Goal: Task Accomplishment & Management: Use online tool/utility

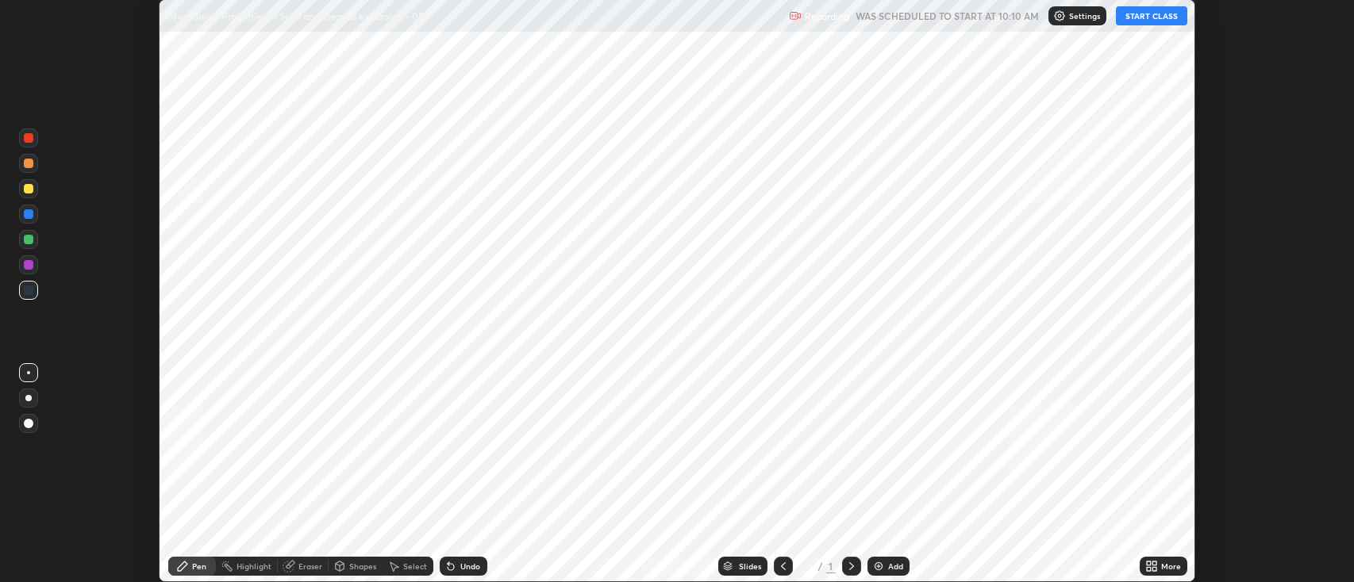
scroll to position [582, 1354]
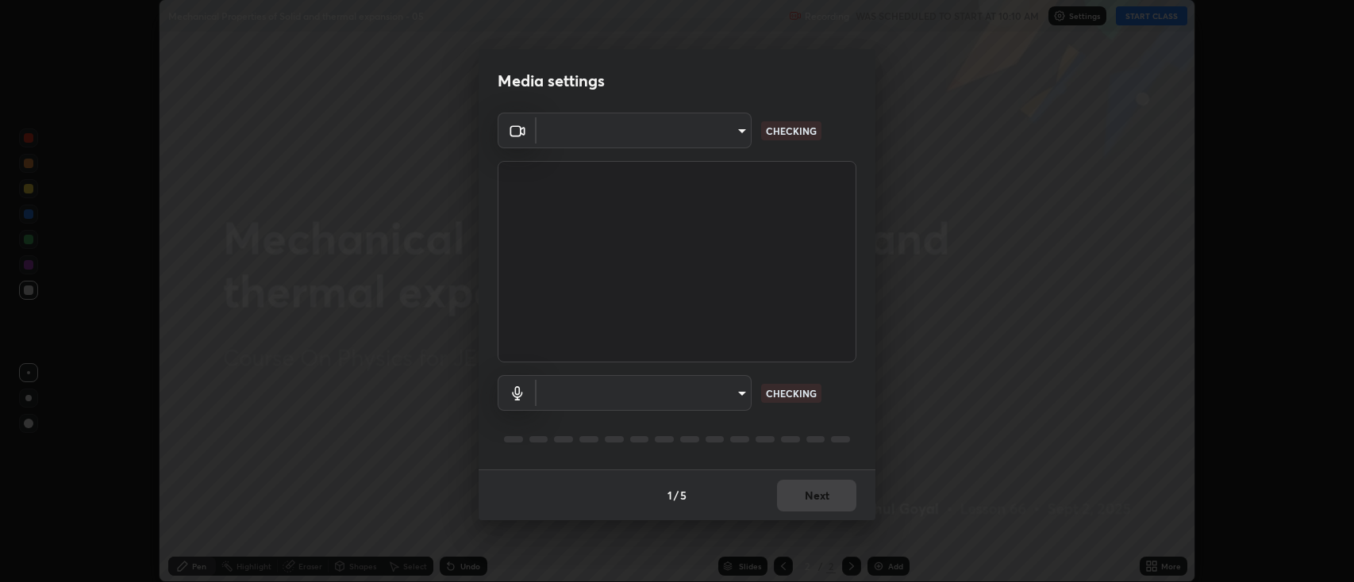
type input "2c539df44b605aa39b17bbacab34c2b800175de7e12b0f96efb5519cb0c2d180"
click at [578, 390] on body "Erase all Mechanical Properties of Solid and thermal expansion - 05 Recording W…" at bounding box center [677, 291] width 1354 height 582
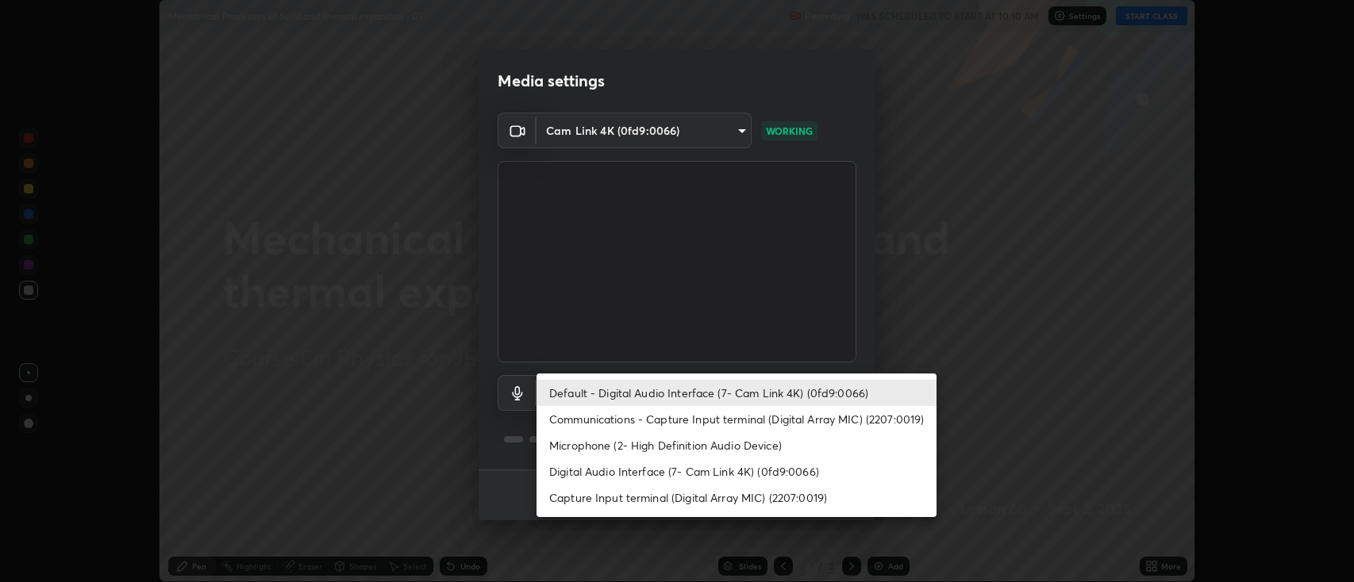
click at [570, 421] on li "Communications - Capture Input terminal (Digital Array MIC) (2207:0019)" at bounding box center [736, 419] width 400 height 26
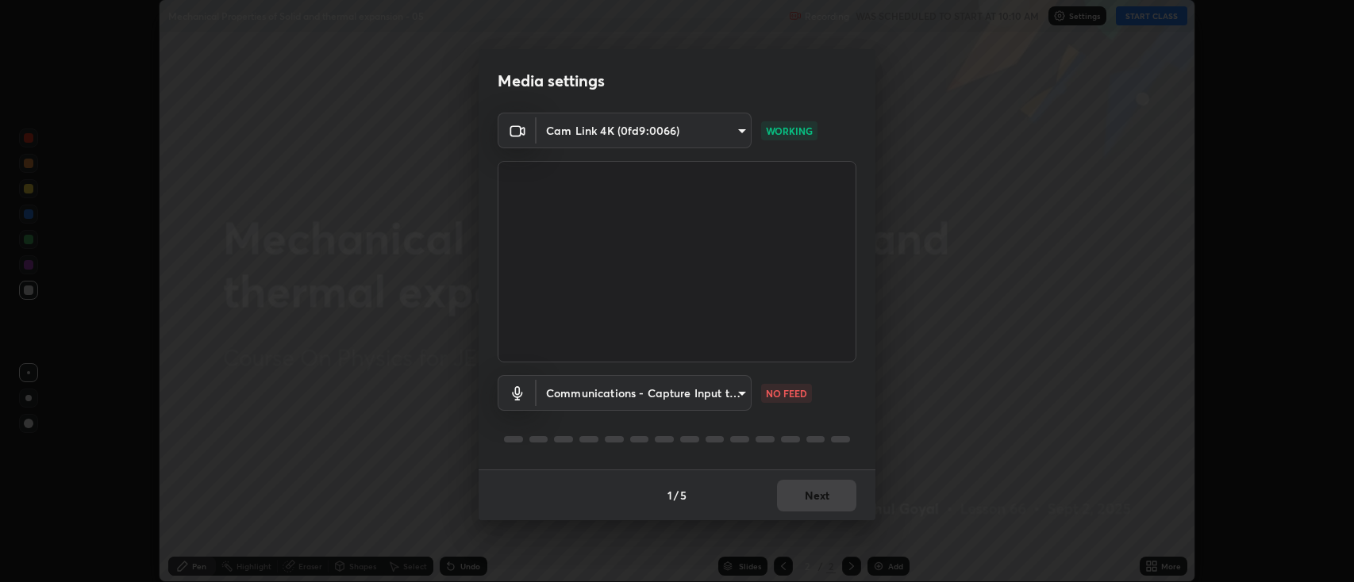
click at [570, 394] on body "Erase all Mechanical Properties of Solid and thermal expansion - 05 Recording W…" at bounding box center [677, 291] width 1354 height 582
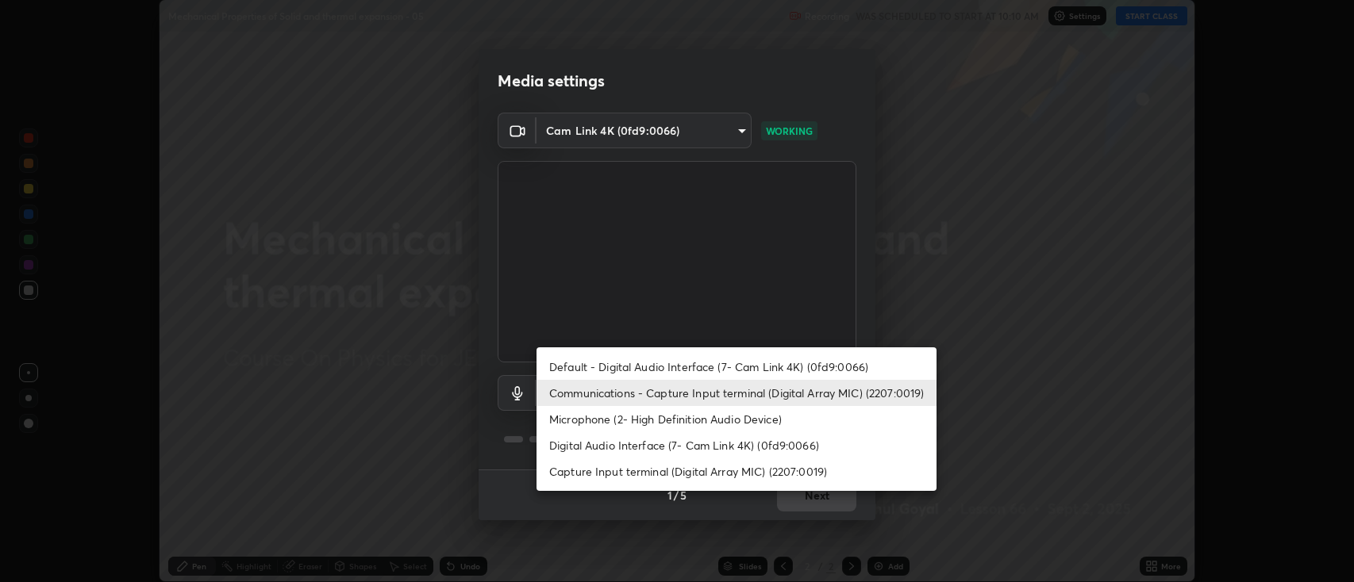
click at [571, 364] on li "Default - Digital Audio Interface (7- Cam Link 4K) (0fd9:0066)" at bounding box center [736, 367] width 400 height 26
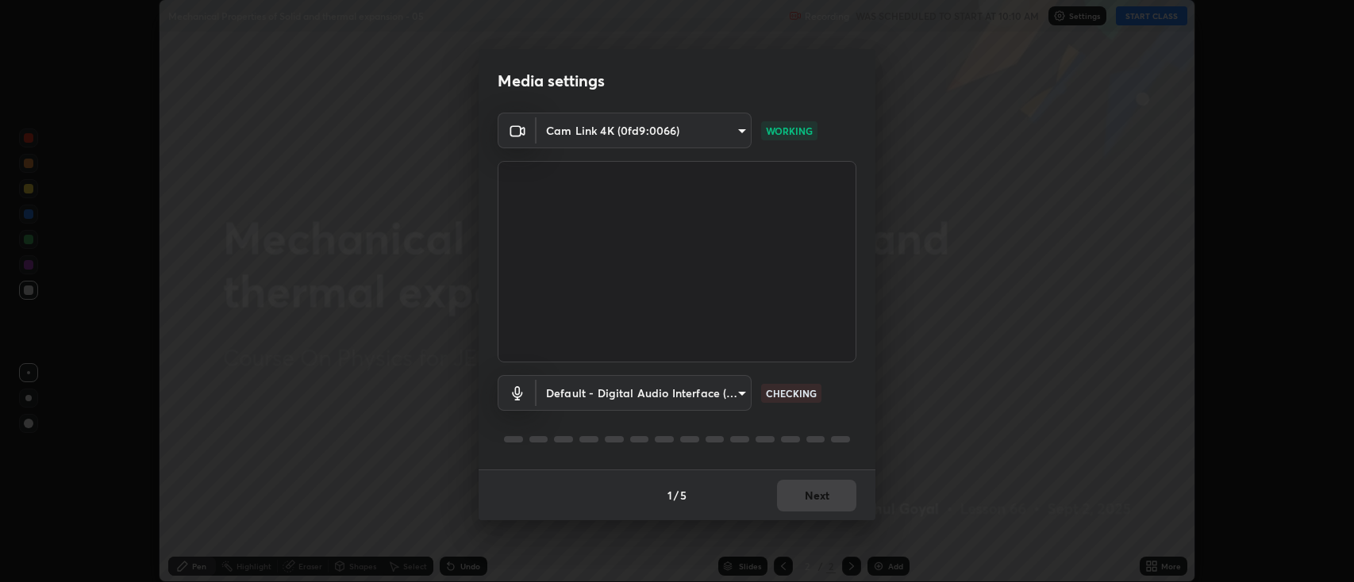
type input "default"
click at [815, 498] on button "Next" at bounding box center [816, 496] width 79 height 32
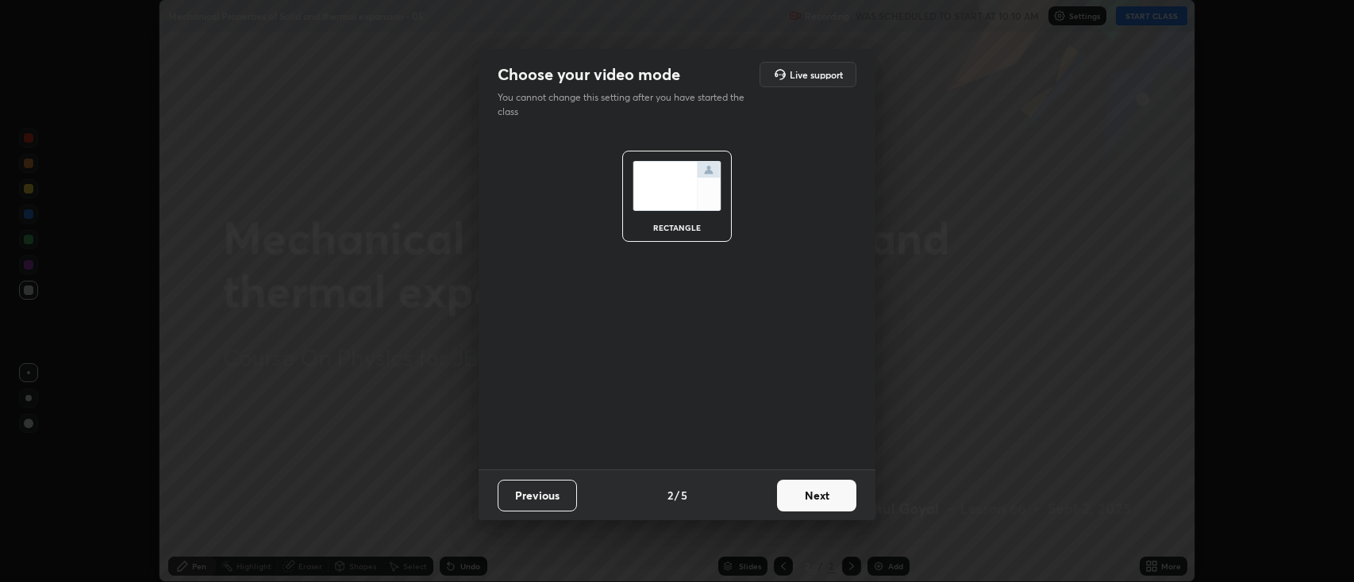
click at [813, 500] on button "Next" at bounding box center [816, 496] width 79 height 32
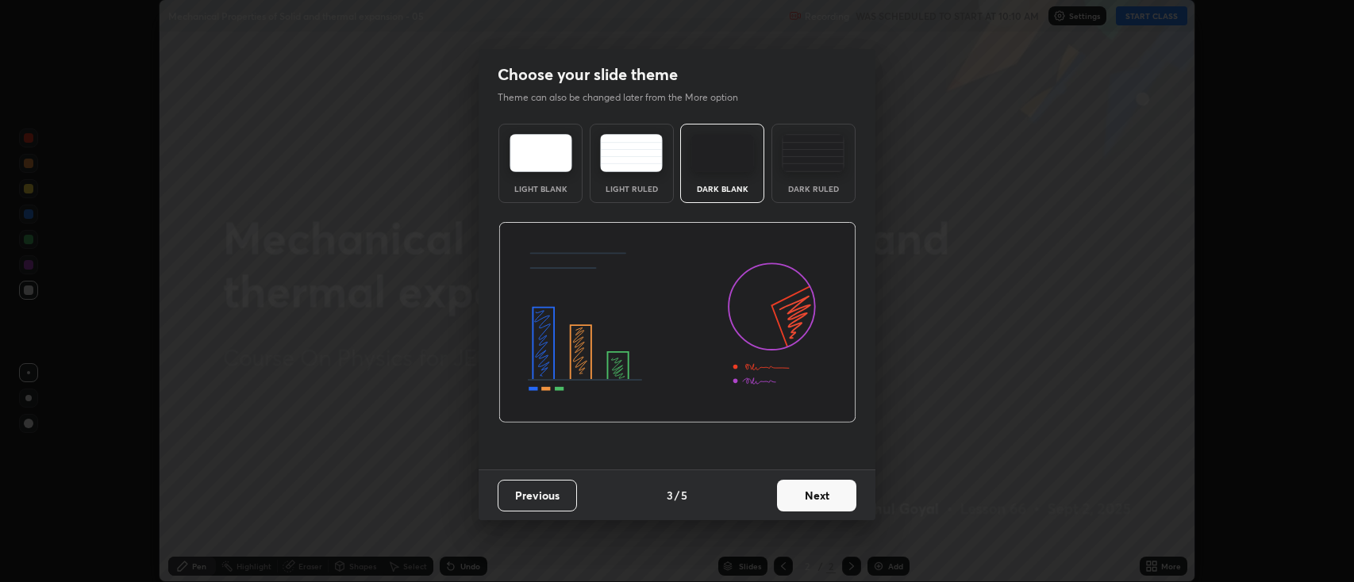
click at [823, 501] on button "Next" at bounding box center [816, 496] width 79 height 32
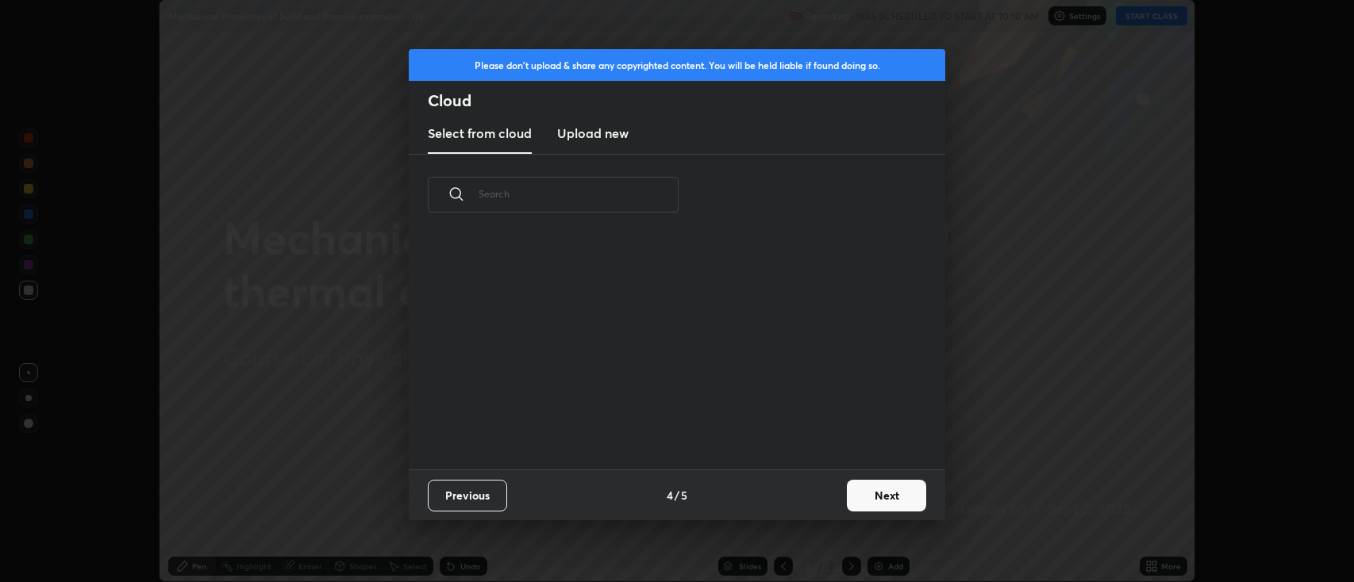
click at [861, 496] on button "Next" at bounding box center [886, 496] width 79 height 32
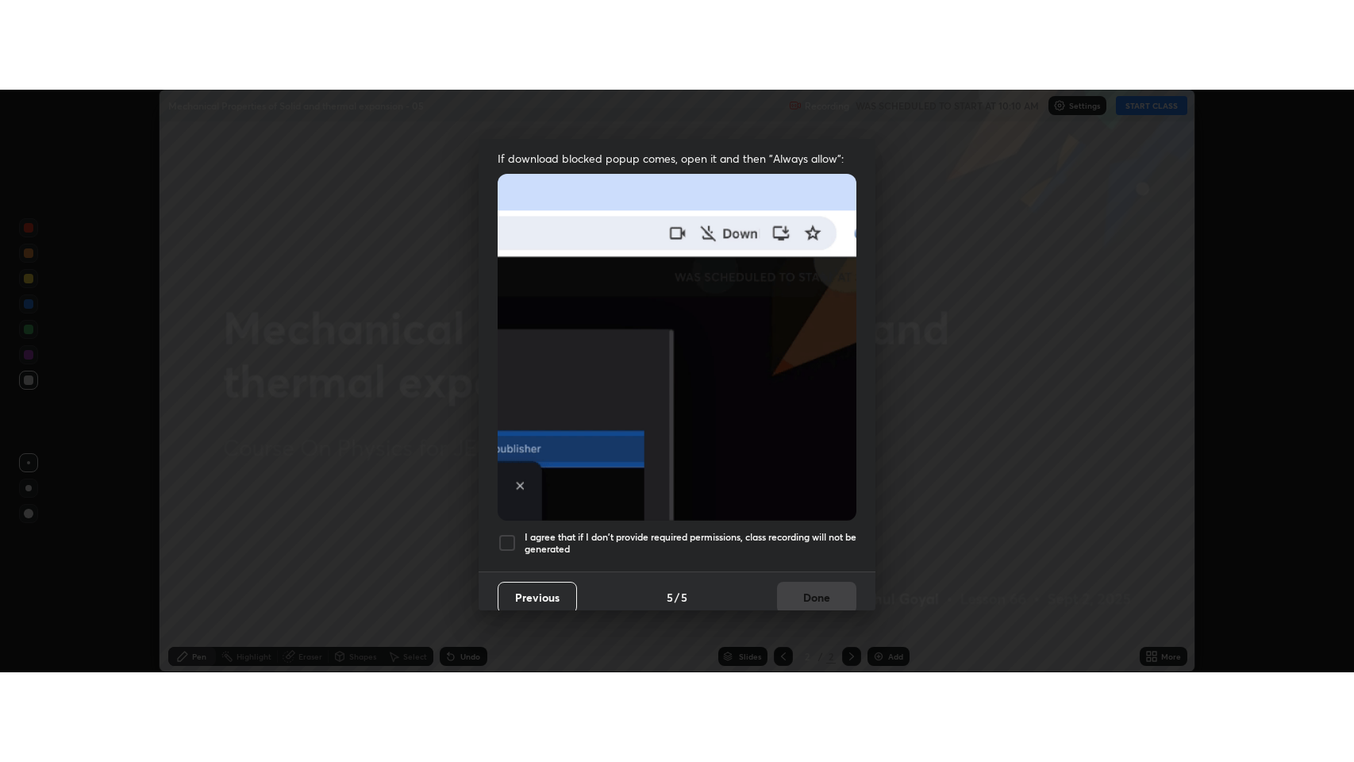
scroll to position [322, 0]
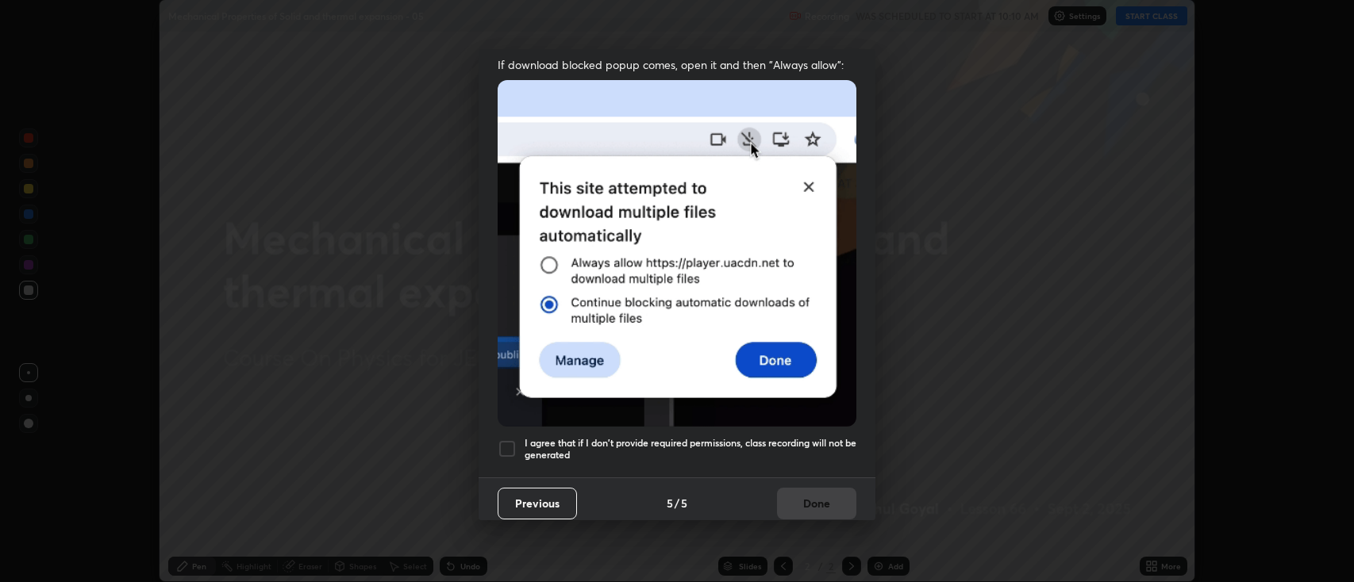
click at [614, 447] on h5 "I agree that if I don't provide required permissions, class recording will not …" at bounding box center [690, 449] width 332 height 25
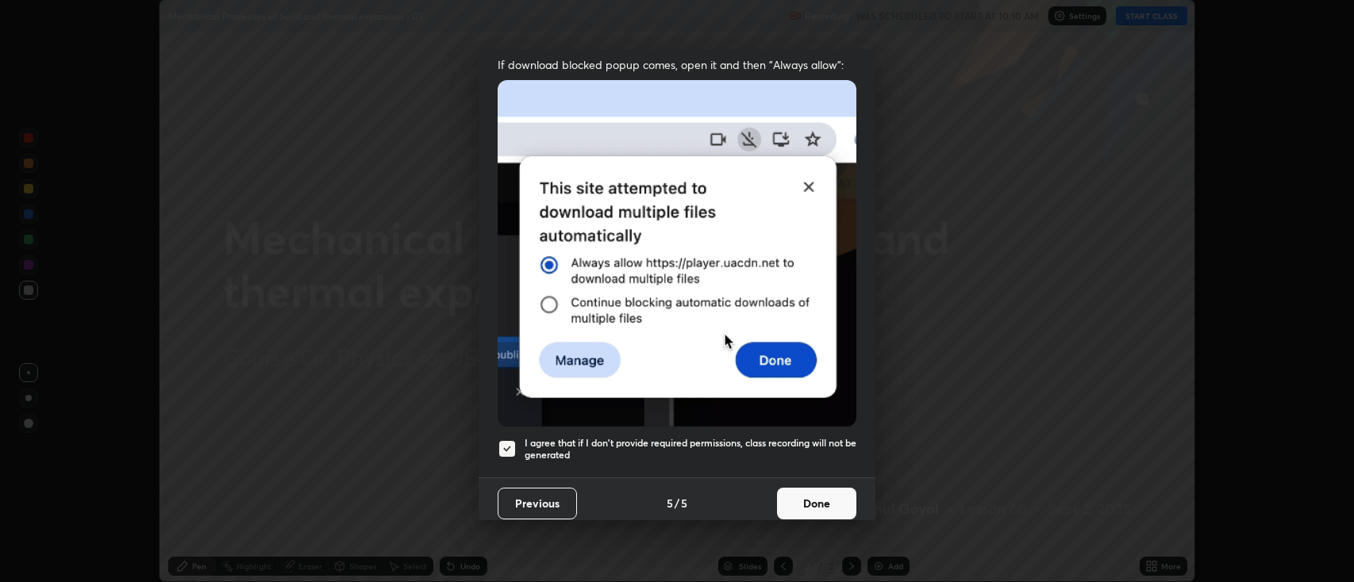
click at [805, 497] on button "Done" at bounding box center [816, 504] width 79 height 32
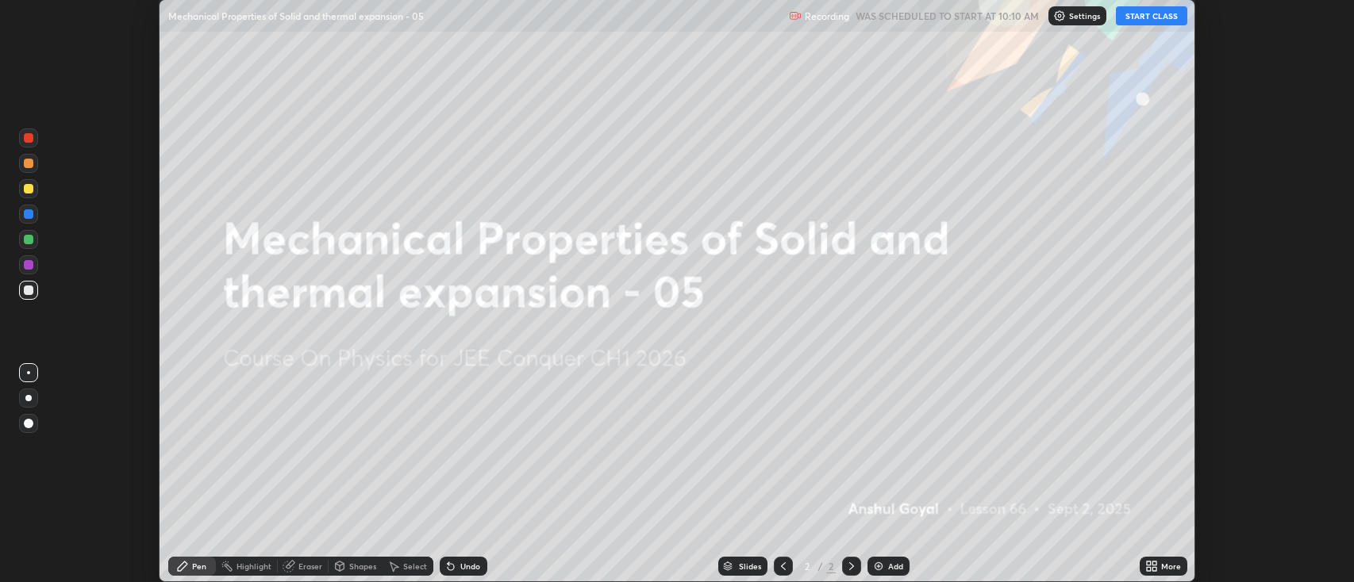
click at [1158, 572] on div "More" at bounding box center [1163, 566] width 48 height 19
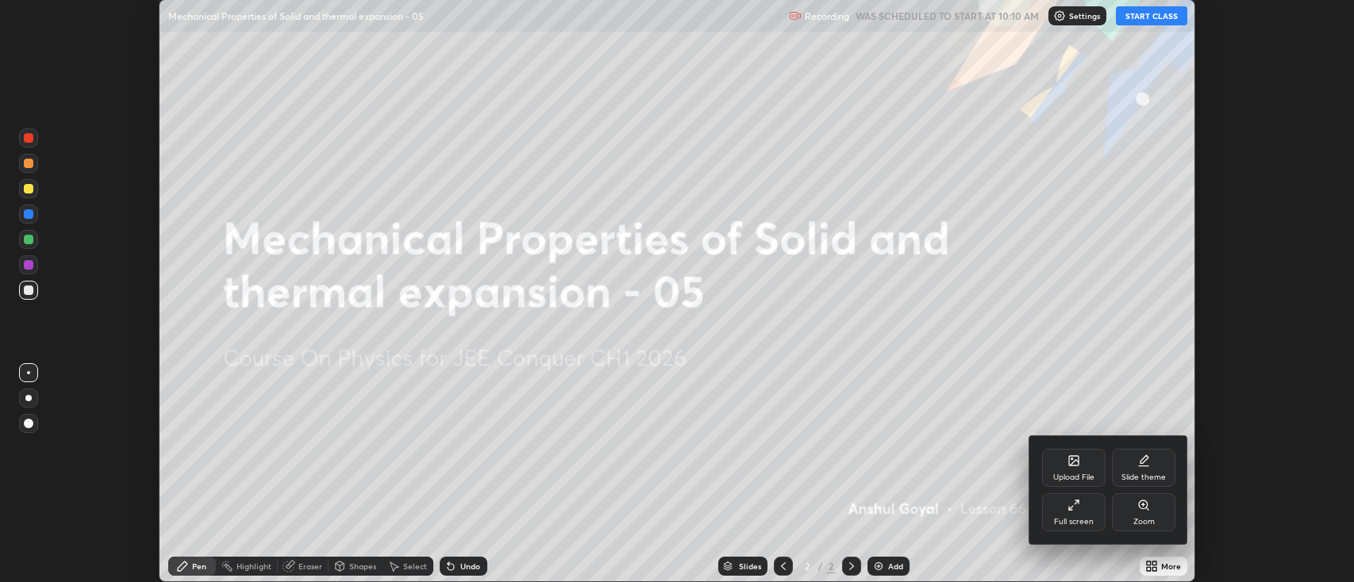
click at [1073, 518] on div "Full screen" at bounding box center [1074, 522] width 40 height 8
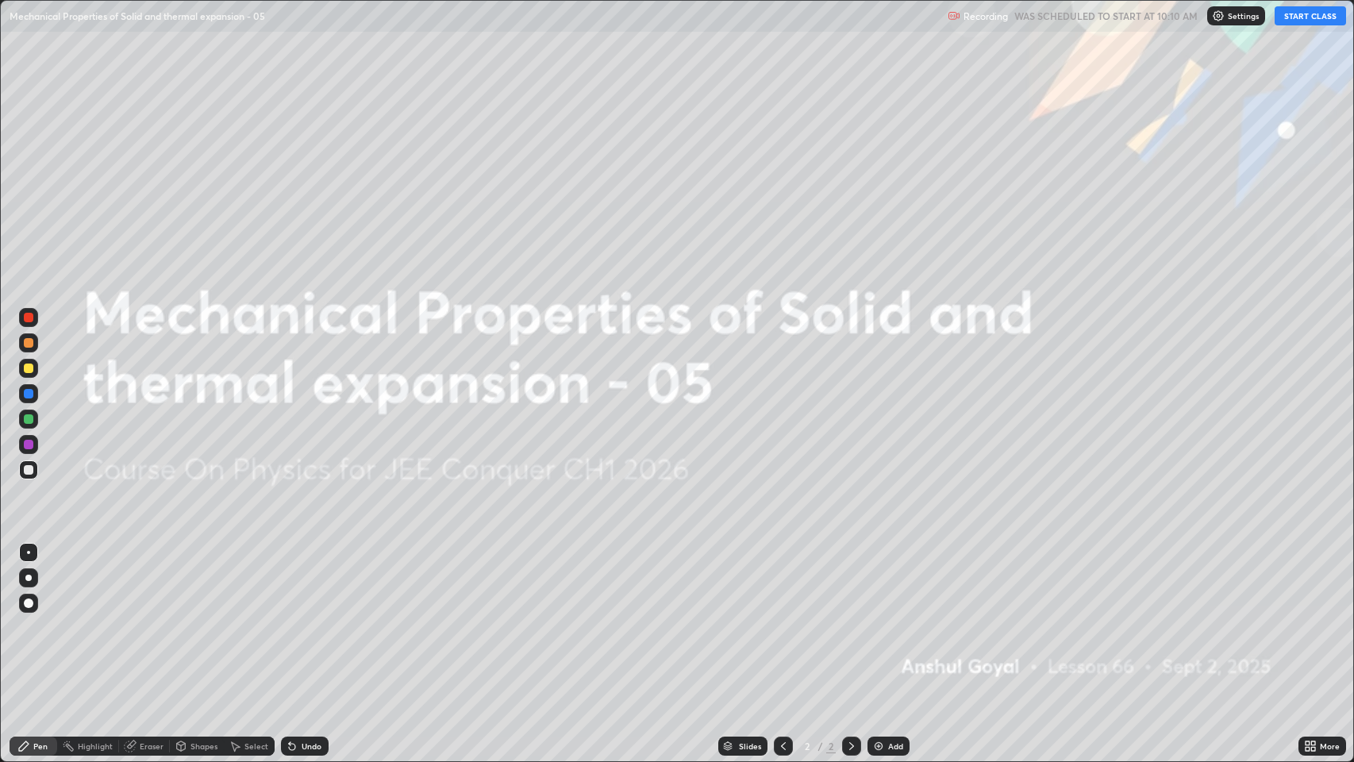
scroll to position [762, 1354]
click at [1296, 21] on button "START CLASS" at bounding box center [1309, 15] width 71 height 19
click at [878, 582] on img at bounding box center [878, 745] width 13 height 13
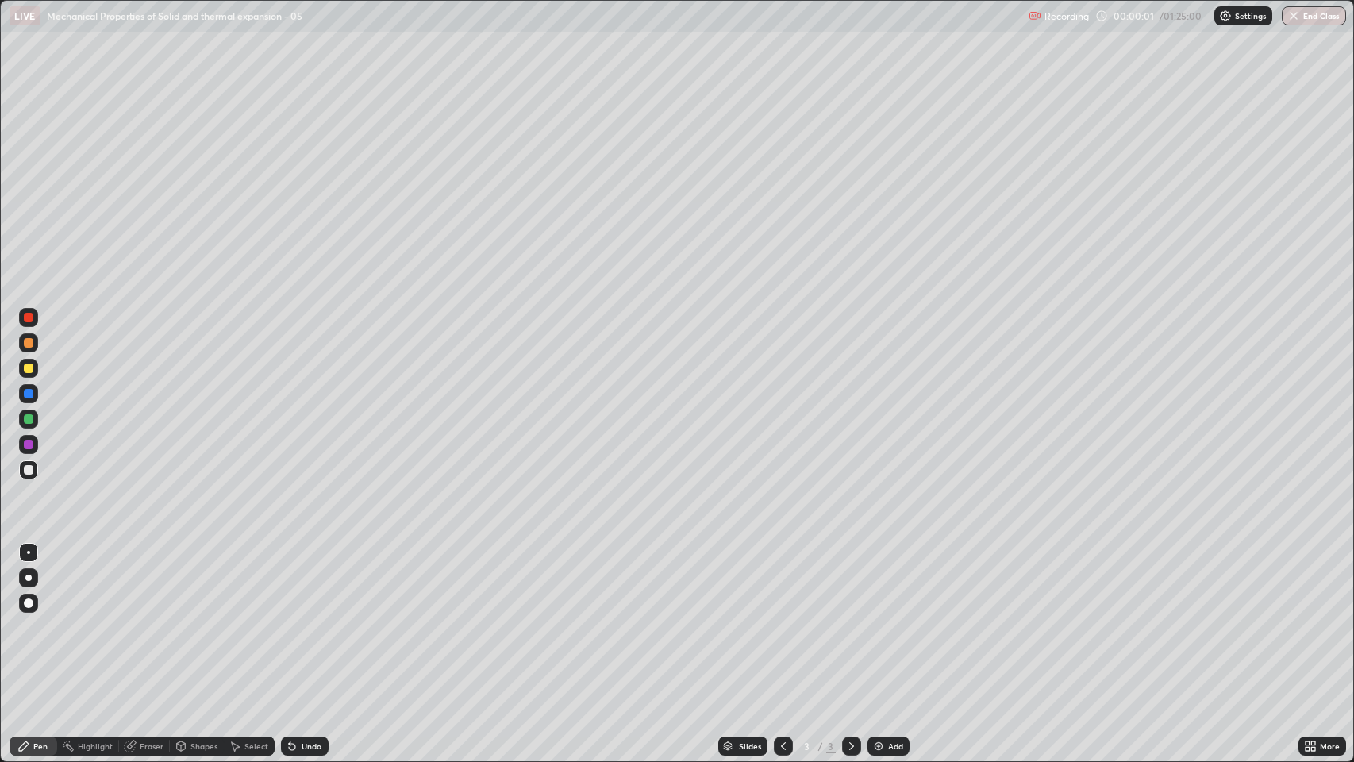
click at [146, 582] on div "Eraser" at bounding box center [144, 745] width 51 height 19
click at [26, 582] on div at bounding box center [28, 577] width 19 height 19
click at [25, 582] on icon at bounding box center [29, 692] width 9 height 8
click at [36, 582] on div "Pen" at bounding box center [40, 746] width 14 height 8
click at [24, 368] on div at bounding box center [29, 368] width 10 height 10
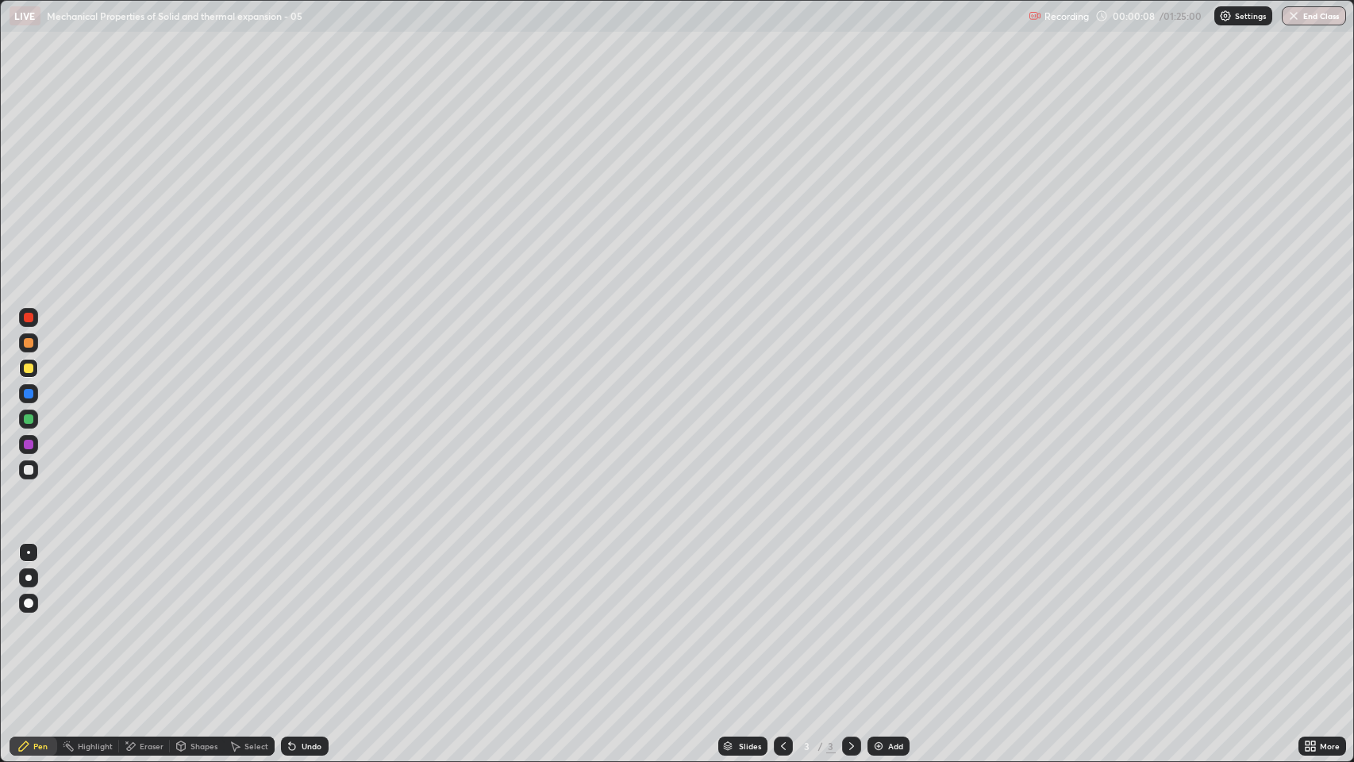
click at [32, 580] on div at bounding box center [28, 577] width 19 height 19
click at [310, 582] on div "Undo" at bounding box center [311, 746] width 20 height 8
click at [883, 582] on div "Add" at bounding box center [888, 745] width 42 height 19
click at [213, 582] on div "Shapes" at bounding box center [203, 746] width 27 height 8
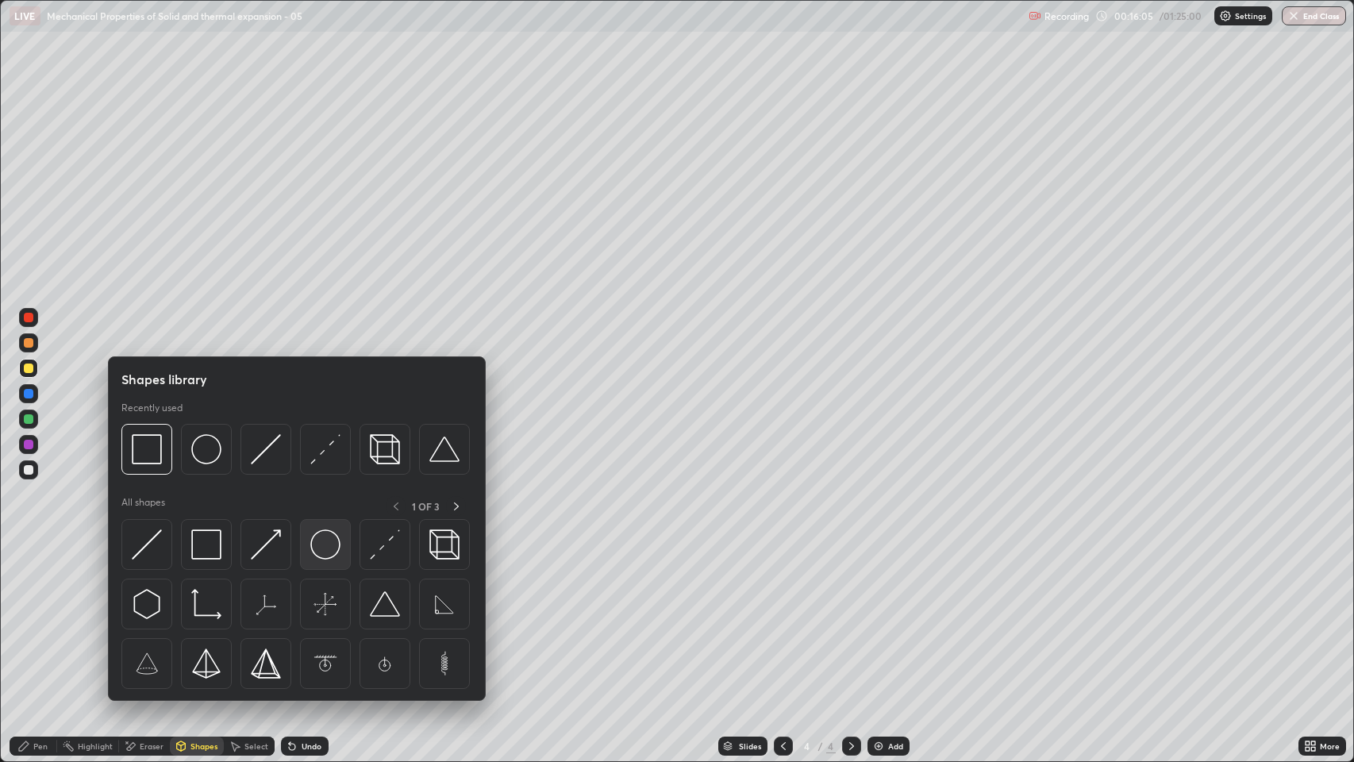
click at [328, 547] on img at bounding box center [325, 544] width 30 height 30
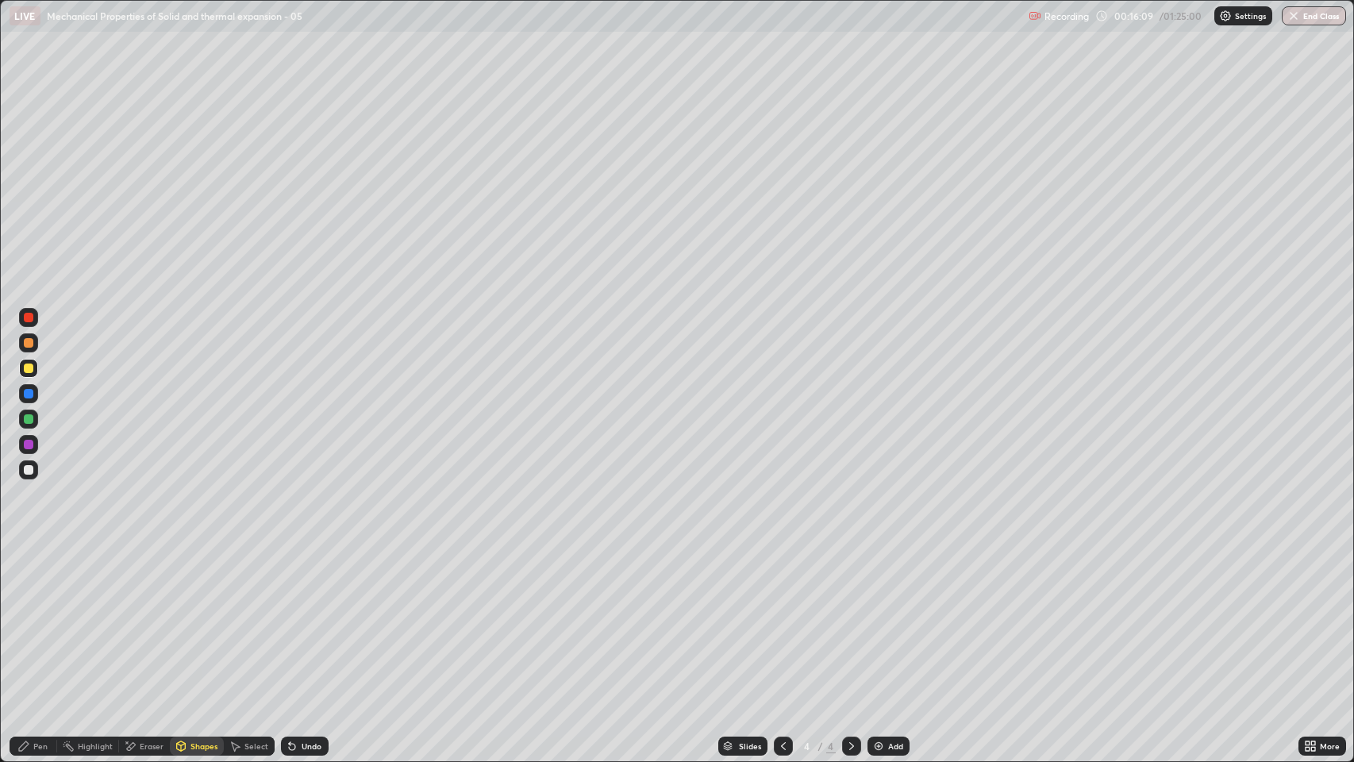
click at [40, 582] on div "Pen" at bounding box center [40, 746] width 14 height 8
click at [198, 582] on div "Shapes" at bounding box center [203, 746] width 27 height 8
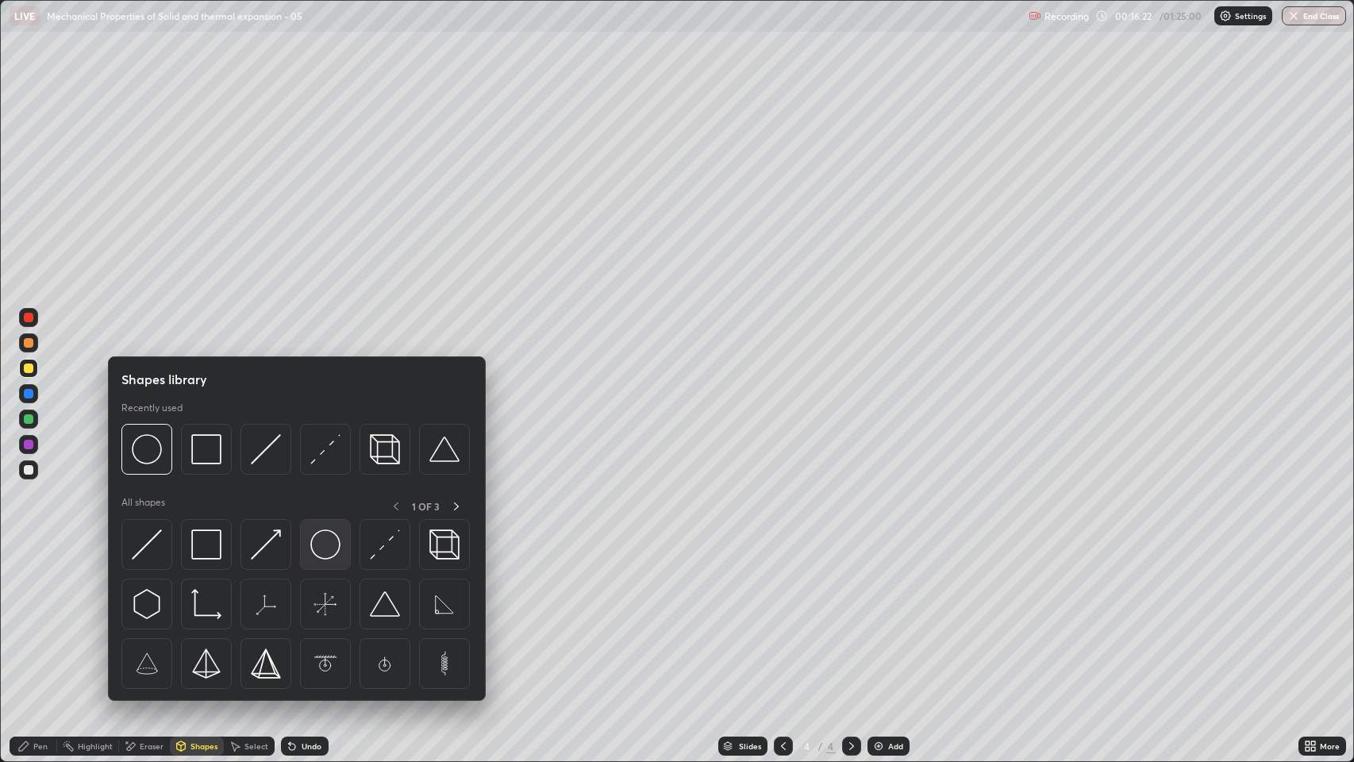
click at [331, 546] on img at bounding box center [325, 544] width 30 height 30
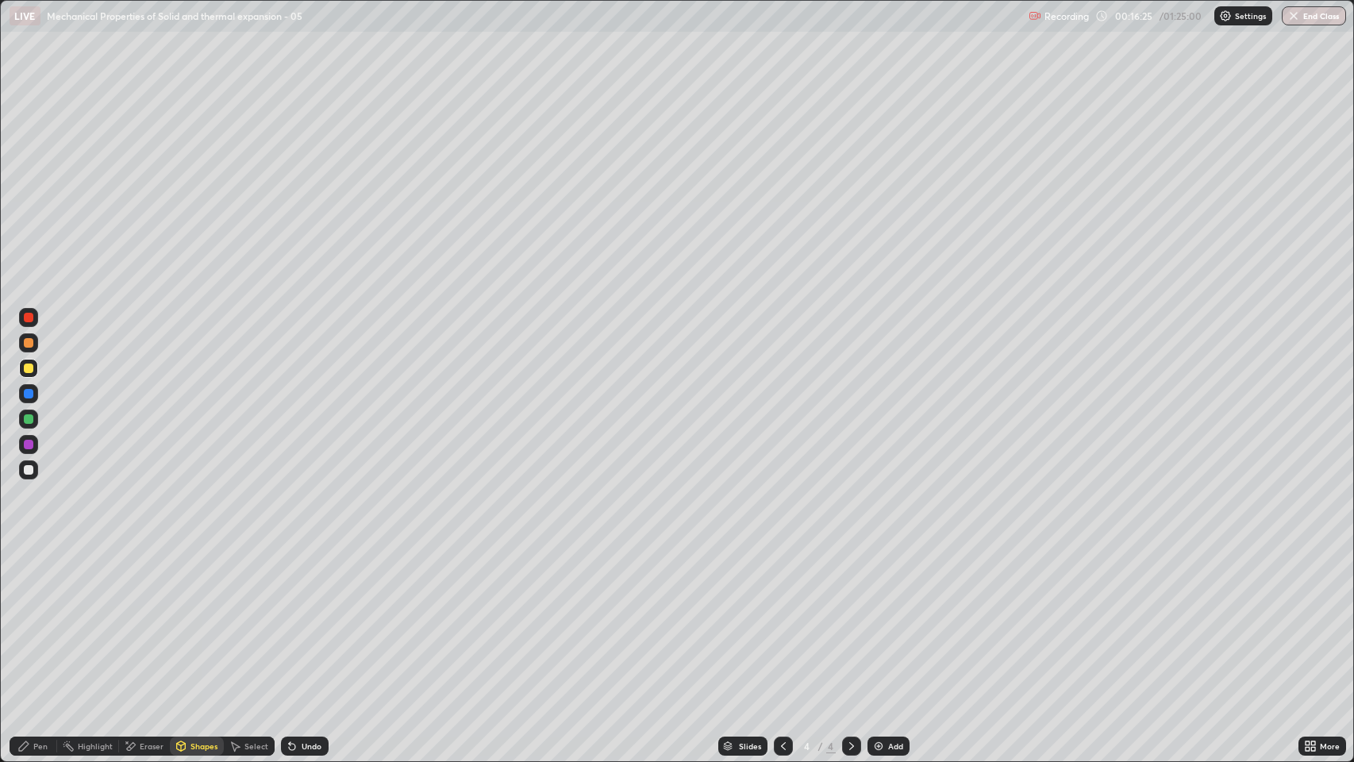
click at [41, 582] on div "Pen" at bounding box center [40, 746] width 14 height 8
click at [29, 470] on div at bounding box center [29, 470] width 10 height 10
click at [193, 582] on div "Shapes" at bounding box center [197, 745] width 54 height 19
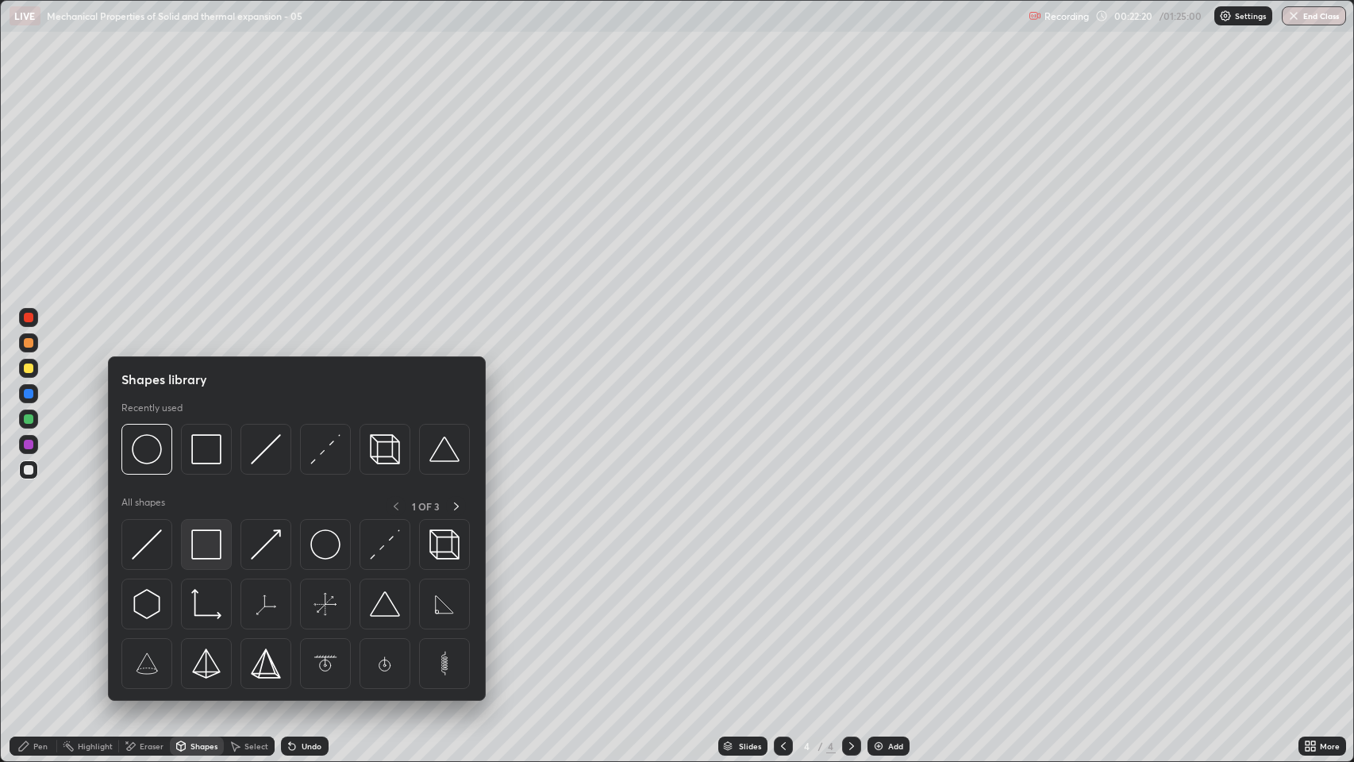
click at [210, 545] on img at bounding box center [206, 544] width 30 height 30
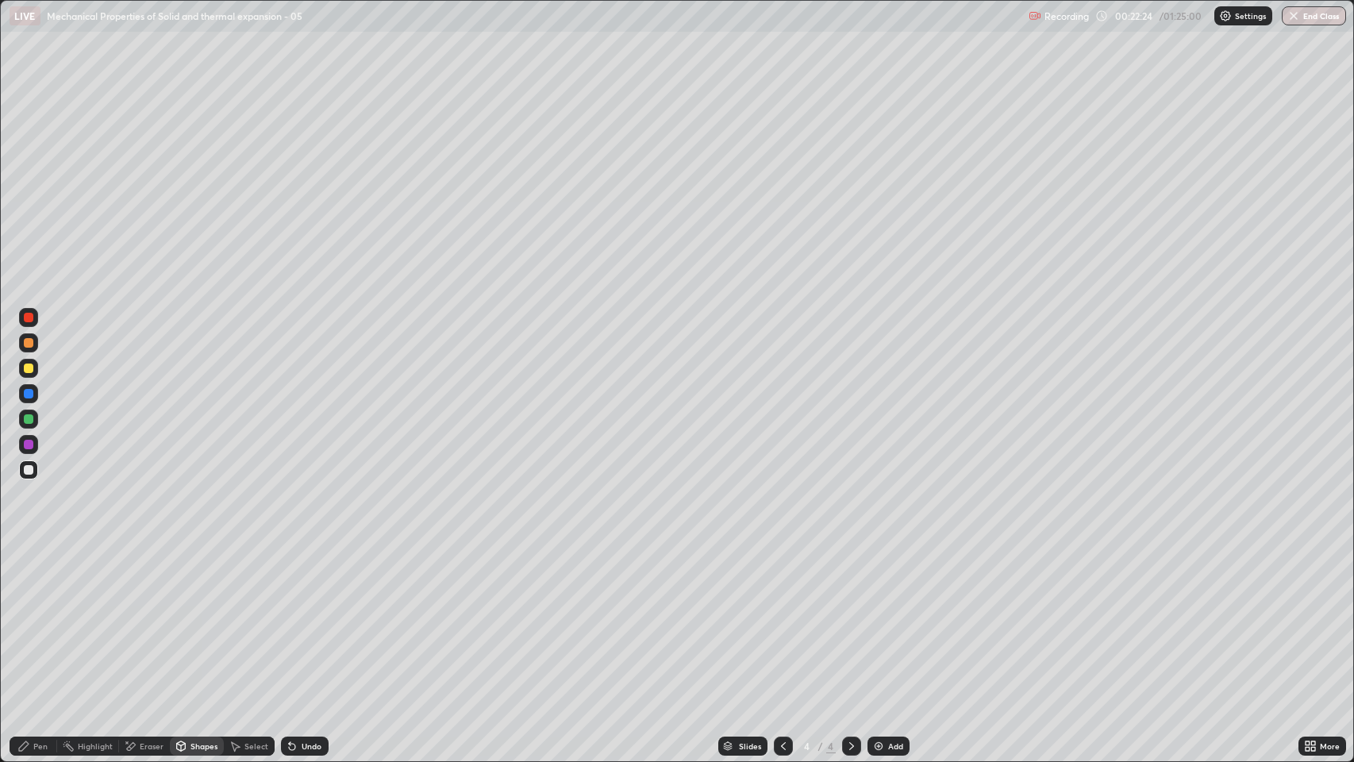
click at [44, 582] on div "Pen" at bounding box center [34, 745] width 48 height 19
click at [33, 371] on div at bounding box center [28, 368] width 19 height 19
click at [895, 582] on div "Add" at bounding box center [895, 746] width 15 height 8
click at [29, 470] on div at bounding box center [29, 470] width 10 height 10
click at [881, 582] on img at bounding box center [878, 745] width 13 height 13
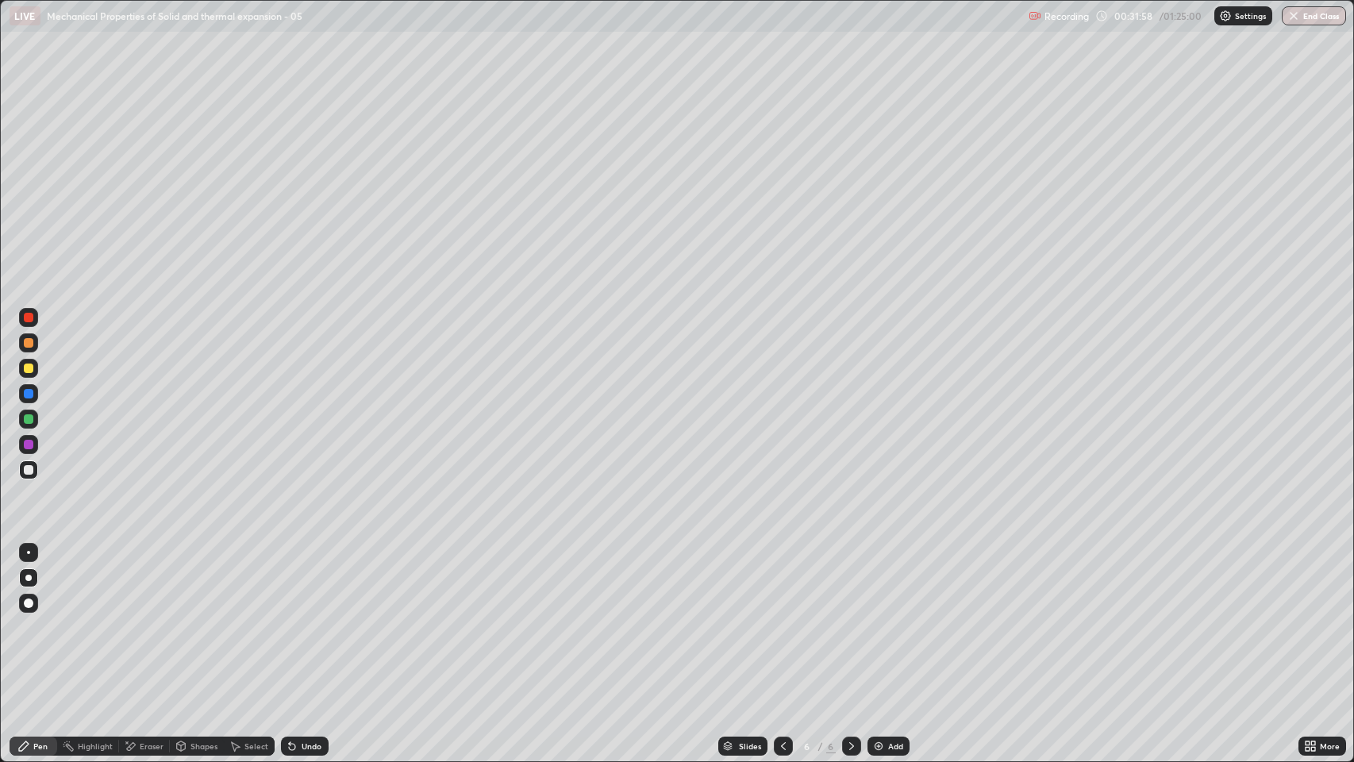
click at [200, 582] on div "Shapes" at bounding box center [203, 746] width 27 height 8
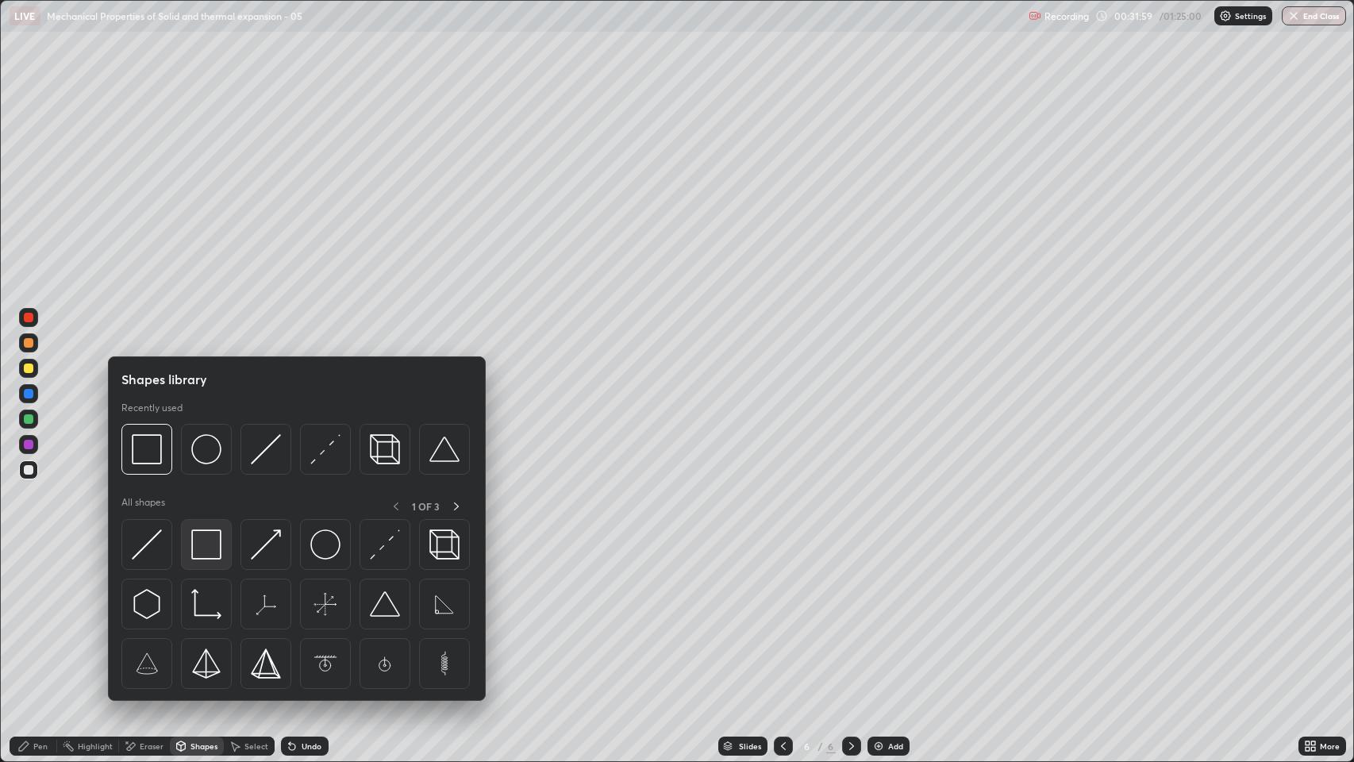
click at [209, 541] on img at bounding box center [206, 544] width 30 height 30
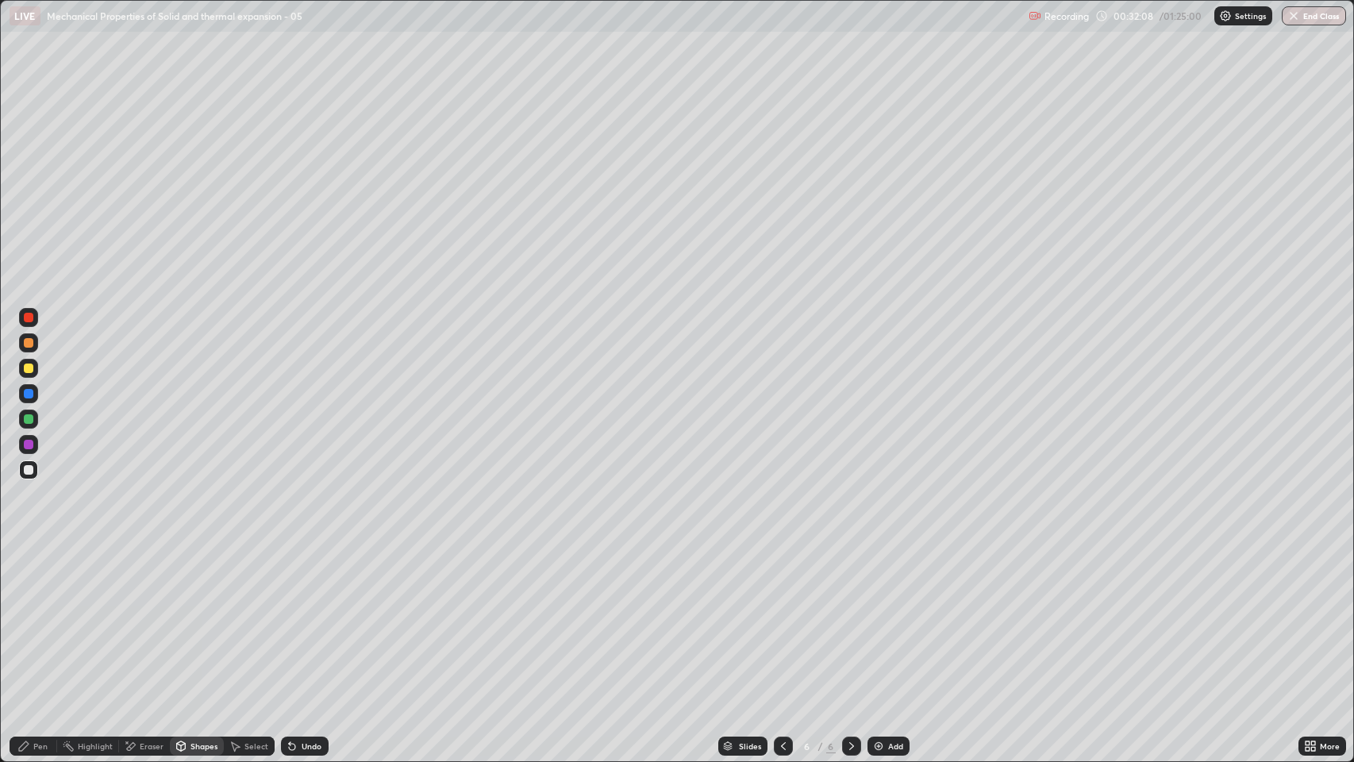
click at [44, 582] on div "Pen" at bounding box center [34, 745] width 48 height 19
click at [34, 370] on div at bounding box center [28, 368] width 19 height 19
click at [152, 582] on div "Eraser" at bounding box center [152, 746] width 24 height 8
click at [63, 582] on circle at bounding box center [64, 746] width 2 height 2
click at [43, 582] on div "Pen" at bounding box center [40, 746] width 14 height 8
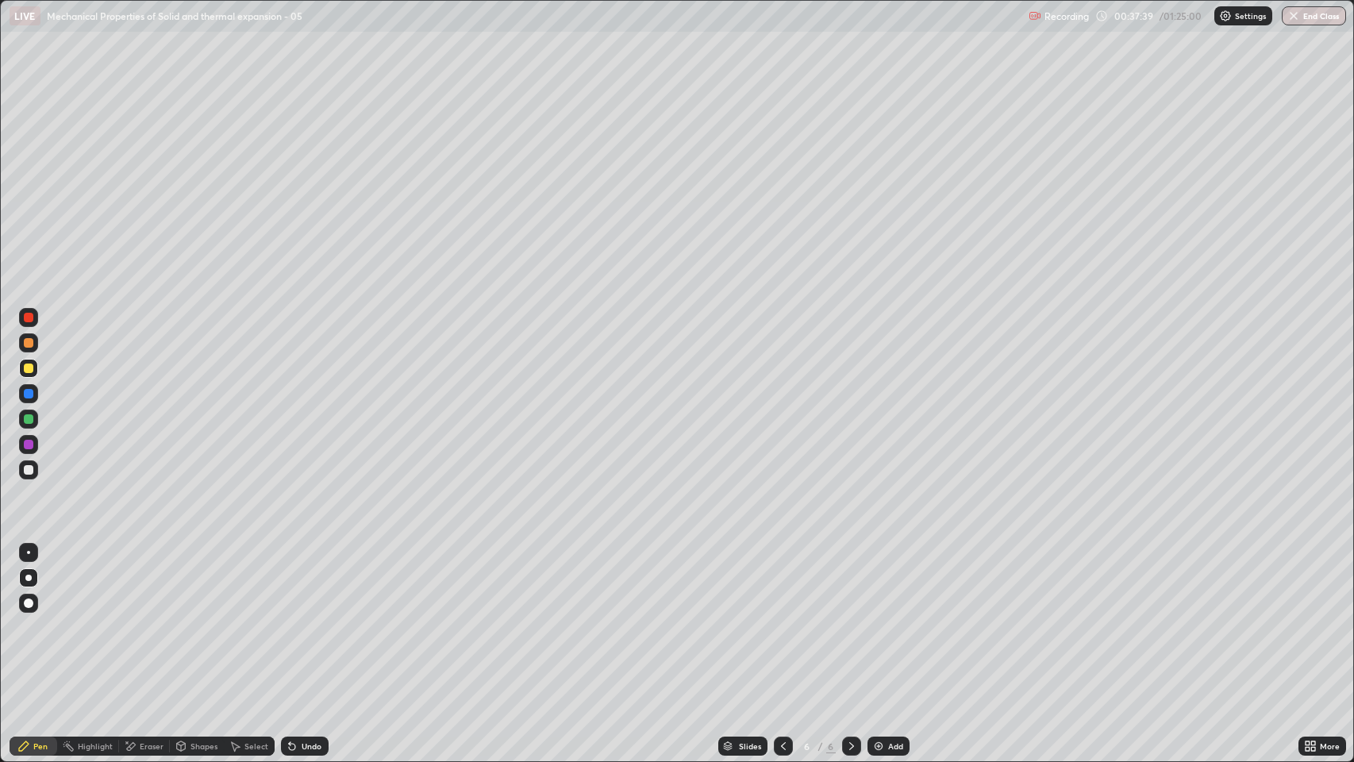
click at [189, 582] on div "Shapes" at bounding box center [197, 745] width 54 height 19
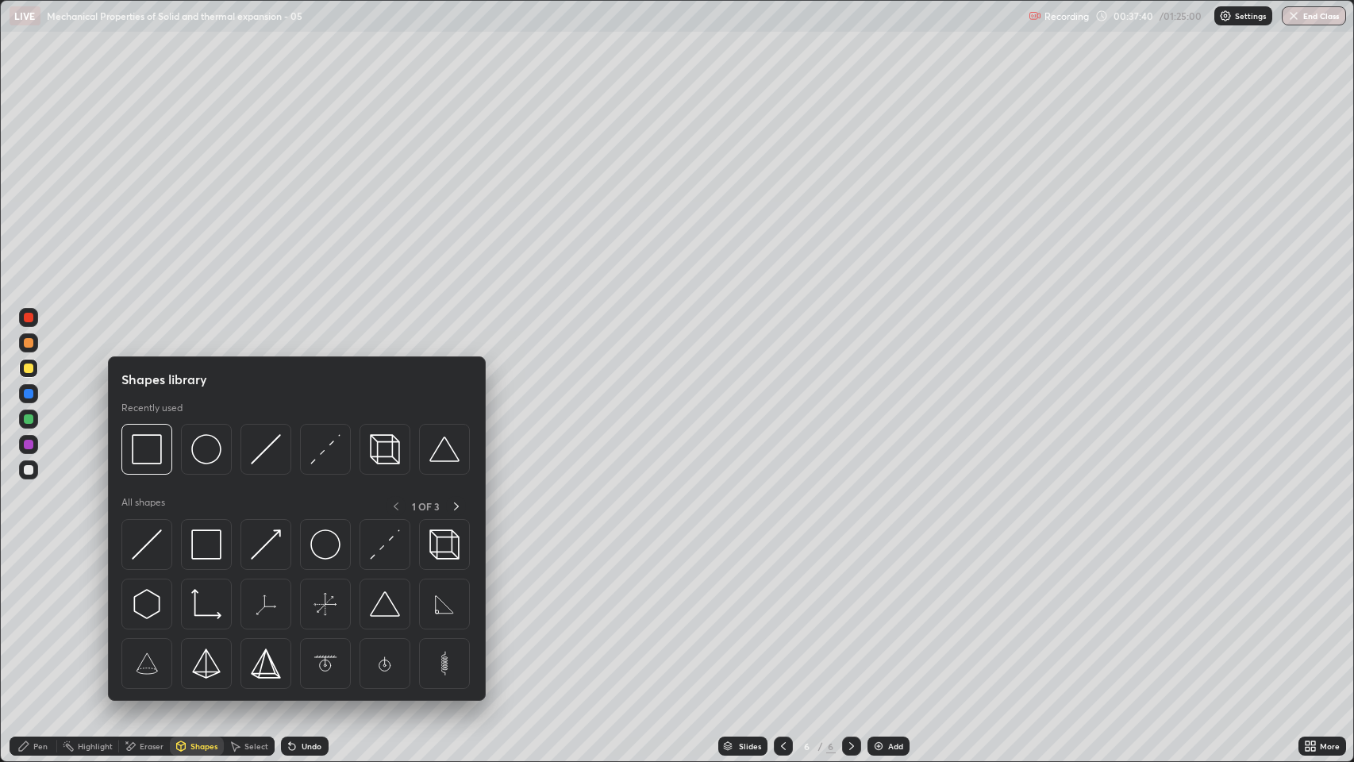
click at [138, 582] on div "Eraser" at bounding box center [144, 745] width 51 height 19
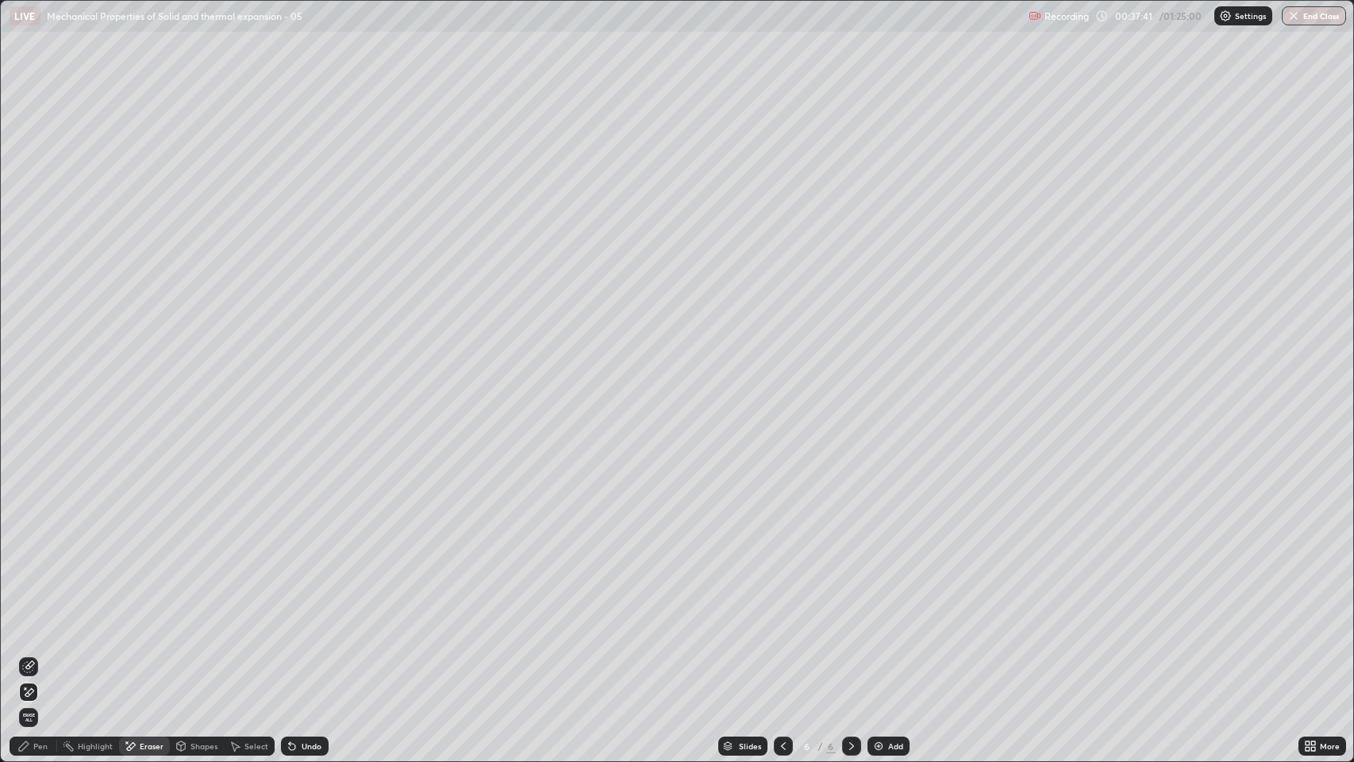
click at [40, 582] on div "Pen" at bounding box center [40, 746] width 14 height 8
click at [877, 582] on img at bounding box center [878, 745] width 13 height 13
click at [315, 582] on div "Undo" at bounding box center [305, 745] width 48 height 19
click at [34, 463] on div at bounding box center [28, 469] width 19 height 19
click at [34, 369] on div at bounding box center [28, 368] width 19 height 19
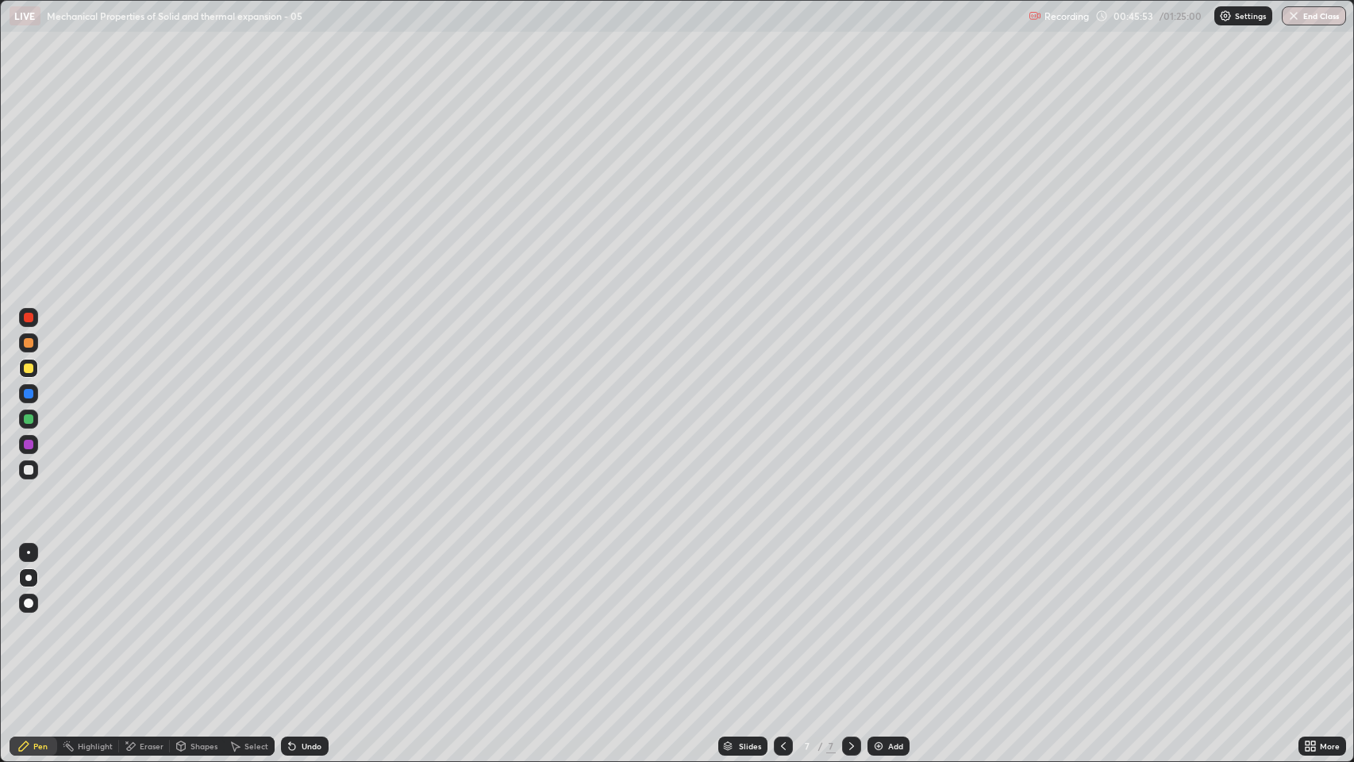
click at [35, 344] on div at bounding box center [28, 342] width 19 height 19
click at [307, 582] on div "Undo" at bounding box center [311, 746] width 20 height 8
click at [643, 582] on div "Slides 7 / 7 Add" at bounding box center [813, 746] width 970 height 32
click at [28, 472] on div at bounding box center [29, 470] width 10 height 10
click at [875, 582] on img at bounding box center [878, 745] width 13 height 13
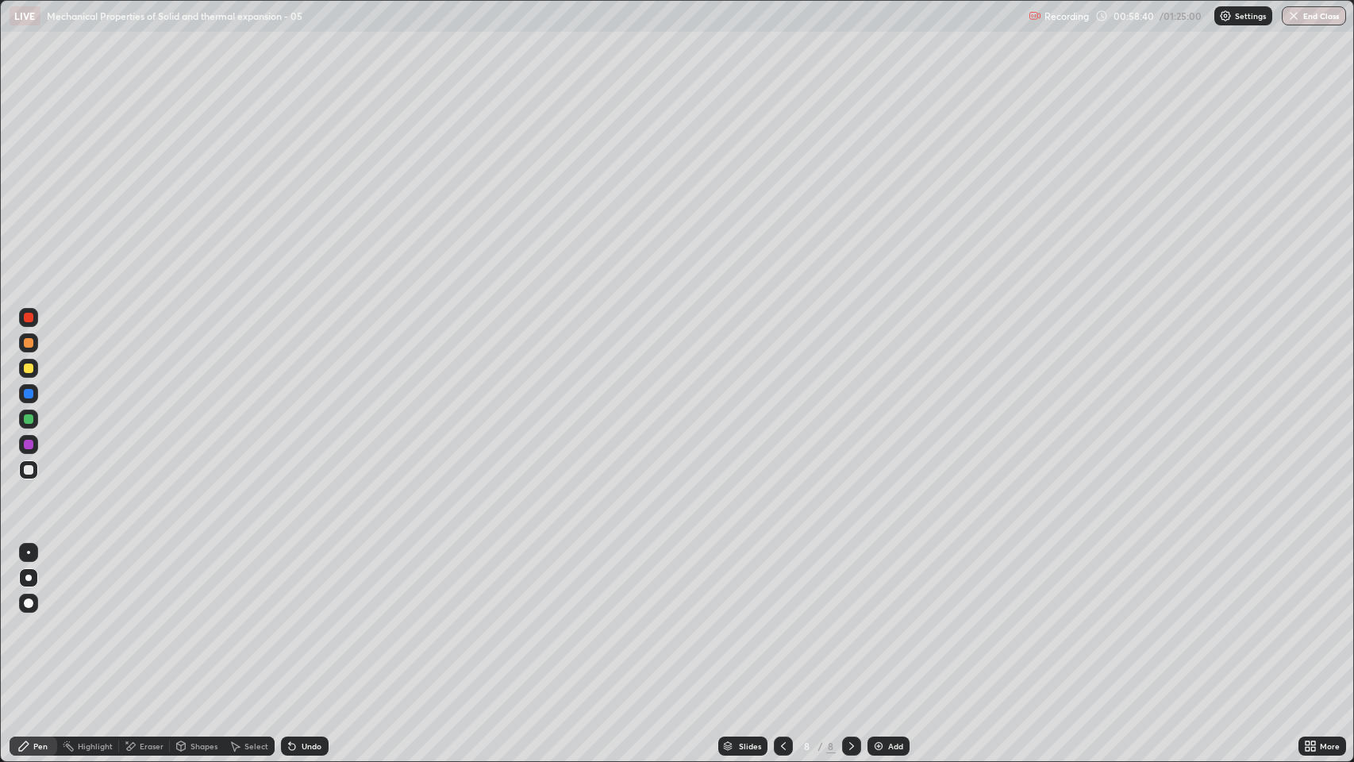
click at [782, 582] on icon at bounding box center [783, 745] width 13 height 13
click at [850, 582] on icon at bounding box center [851, 745] width 13 height 13
click at [881, 582] on img at bounding box center [878, 745] width 13 height 13
click at [36, 370] on div at bounding box center [28, 368] width 19 height 19
click at [301, 582] on div "Undo" at bounding box center [311, 746] width 20 height 8
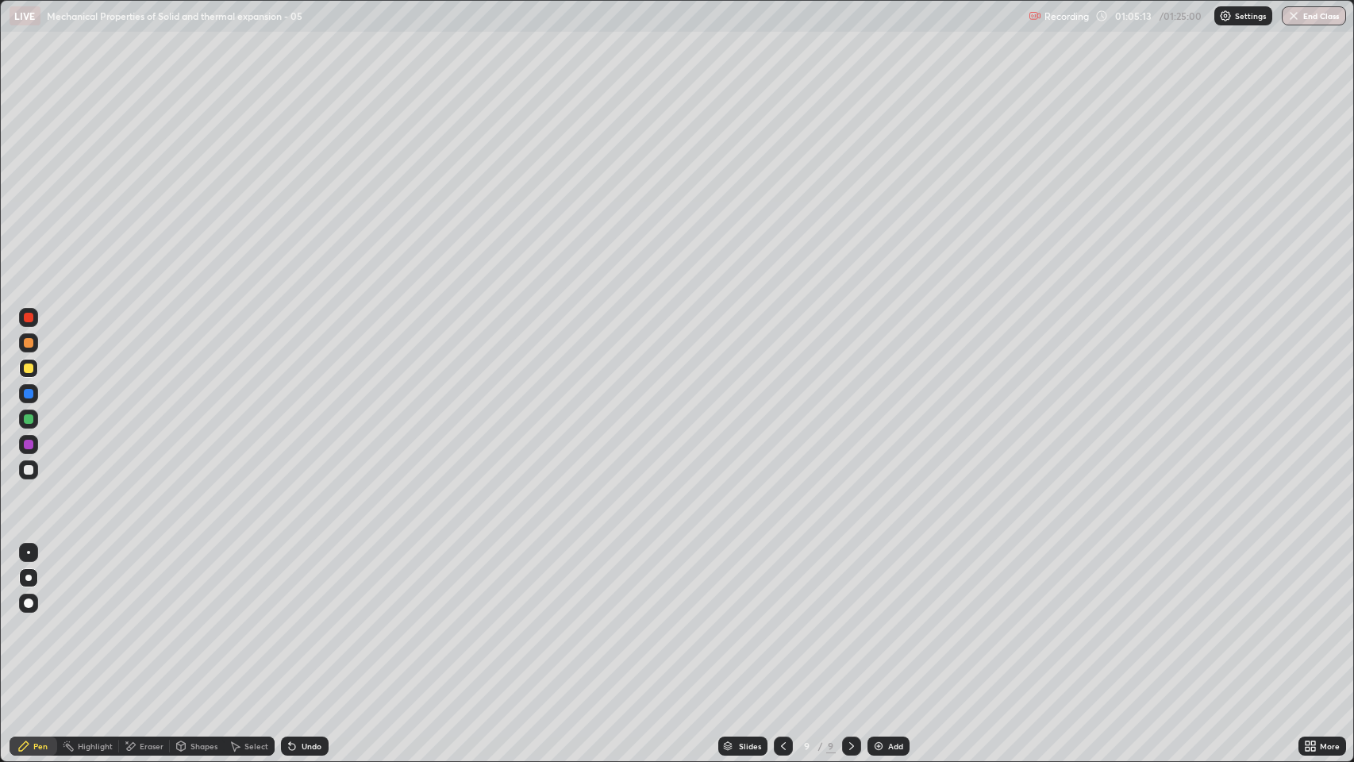
click at [298, 582] on div "Undo" at bounding box center [305, 745] width 48 height 19
click at [146, 582] on div "Eraser" at bounding box center [152, 746] width 24 height 8
click at [37, 582] on div "Pen" at bounding box center [40, 746] width 14 height 8
click at [901, 582] on div "Add" at bounding box center [895, 746] width 15 height 8
click at [781, 582] on icon at bounding box center [782, 745] width 13 height 13
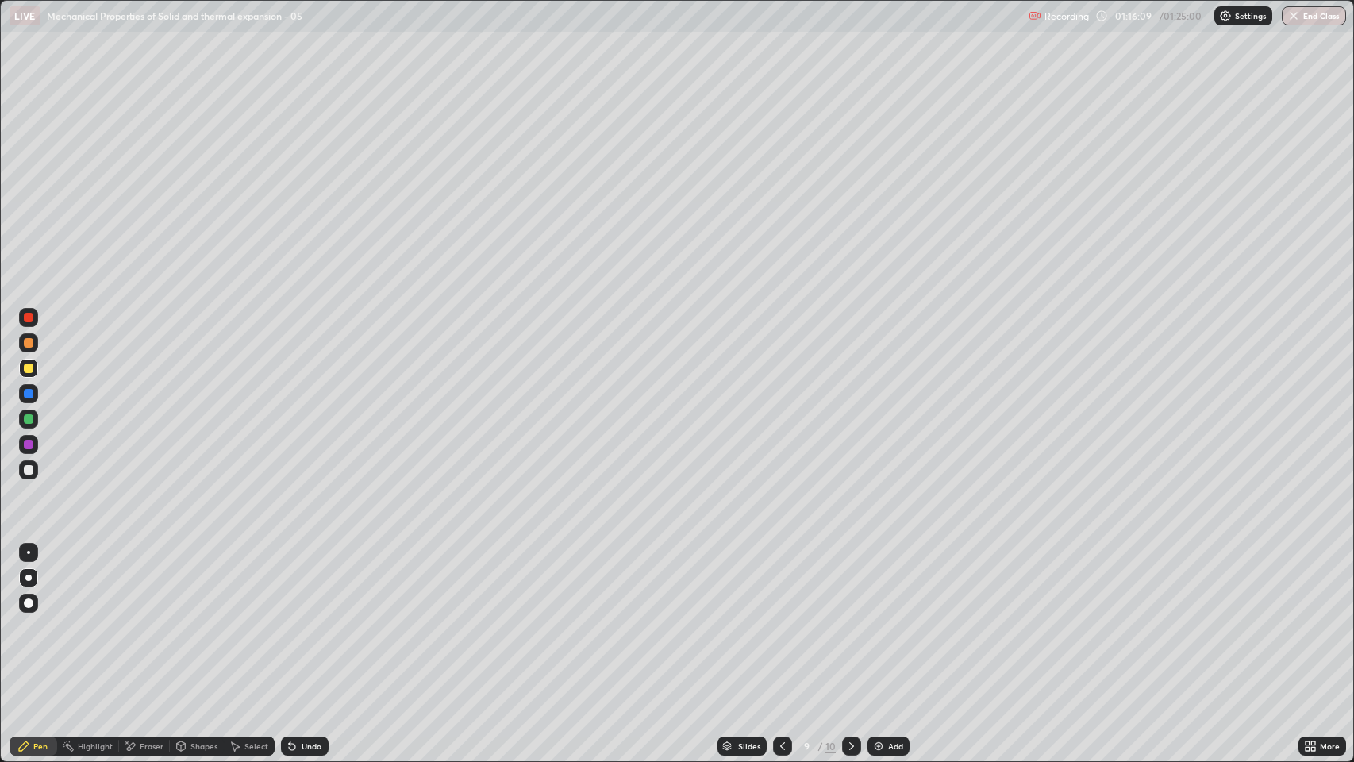
click at [850, 582] on icon at bounding box center [851, 745] width 13 height 13
click at [778, 582] on icon at bounding box center [782, 745] width 13 height 13
click at [854, 582] on icon at bounding box center [851, 745] width 13 height 13
click at [785, 582] on icon at bounding box center [782, 745] width 13 height 13
click at [1296, 21] on img "button" at bounding box center [1293, 16] width 13 height 13
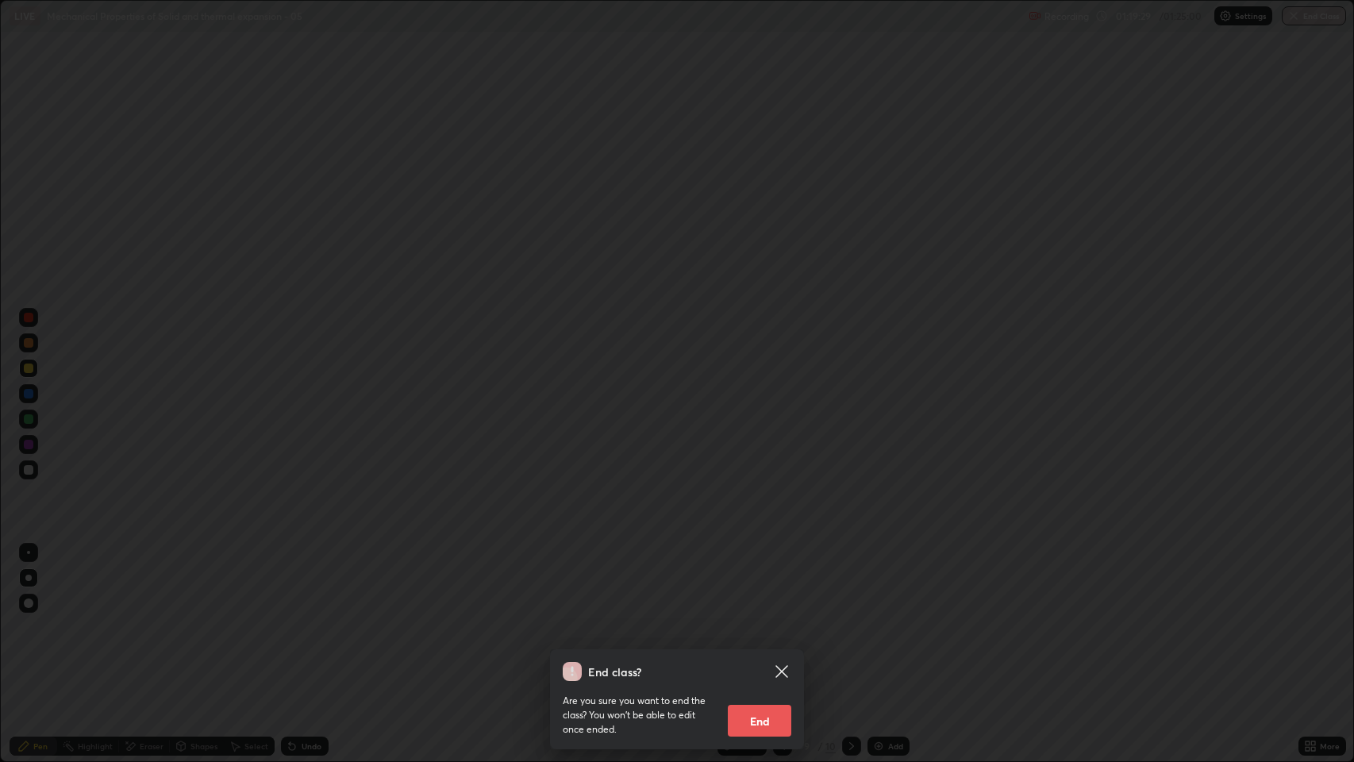
click at [989, 536] on div "End class? Are you sure you want to end the class? You won’t be able to edit on…" at bounding box center [677, 381] width 1354 height 762
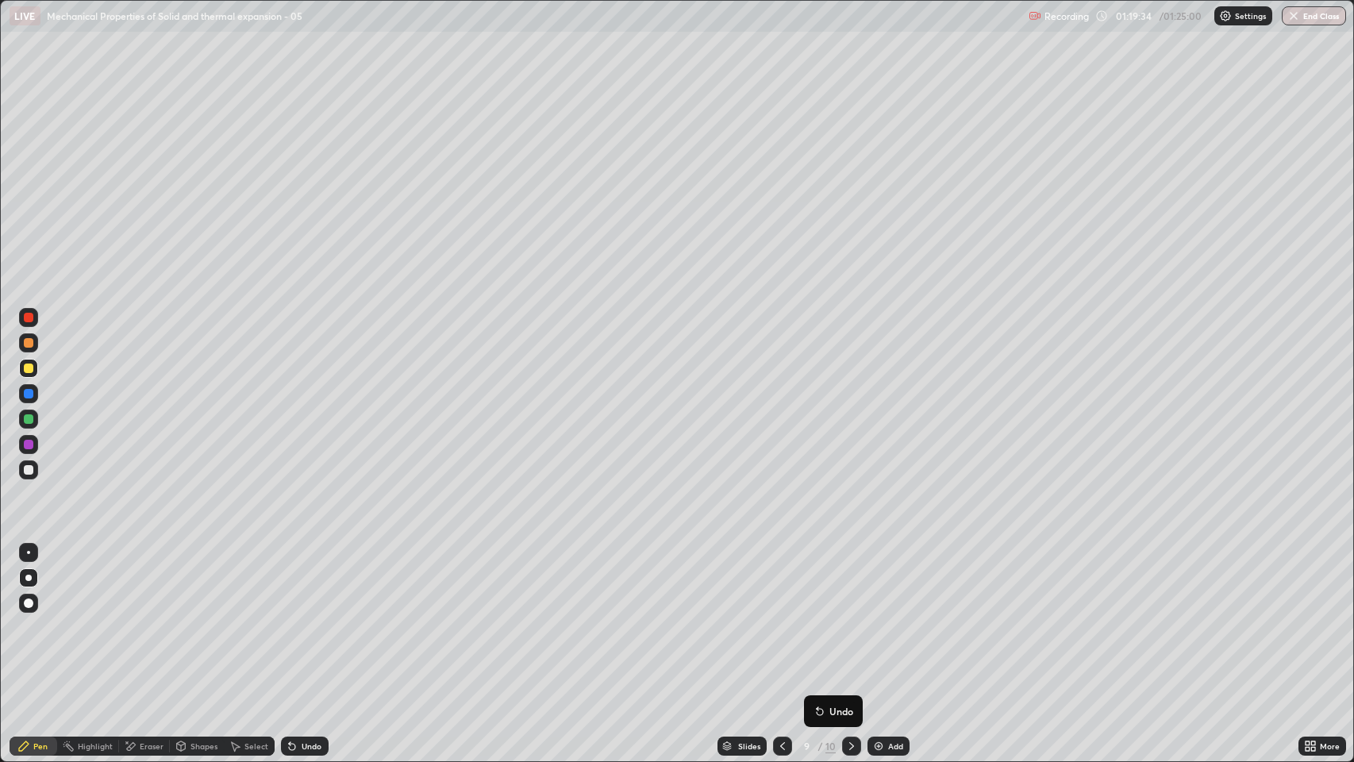
click at [851, 582] on icon at bounding box center [851, 745] width 13 height 13
click at [309, 582] on div "Undo" at bounding box center [311, 746] width 20 height 8
click at [303, 582] on div "Undo" at bounding box center [311, 746] width 20 height 8
click at [301, 582] on div "Undo" at bounding box center [311, 746] width 20 height 8
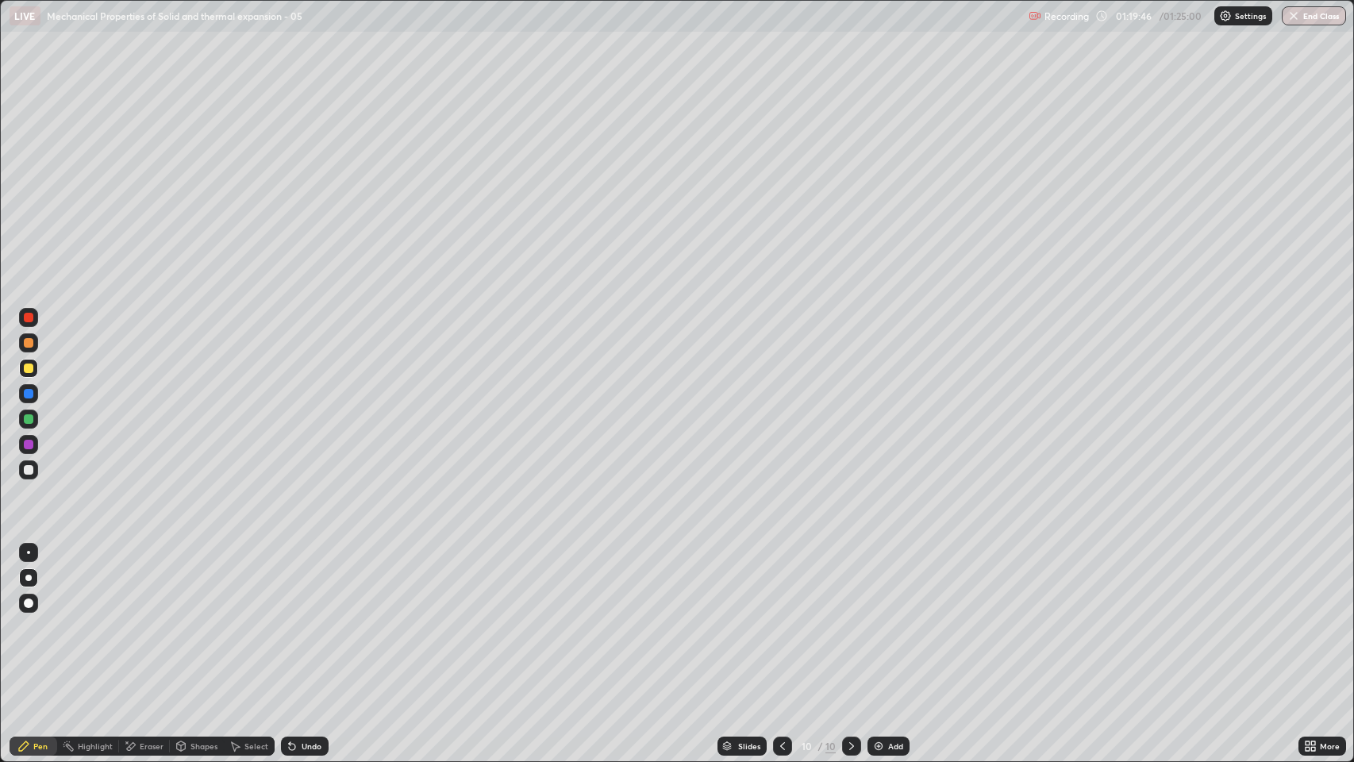
click at [299, 582] on div "Undo" at bounding box center [305, 745] width 48 height 19
click at [303, 582] on div "Undo" at bounding box center [305, 745] width 48 height 19
click at [302, 582] on div "Undo" at bounding box center [311, 746] width 20 height 8
click at [300, 582] on div "Undo" at bounding box center [305, 745] width 48 height 19
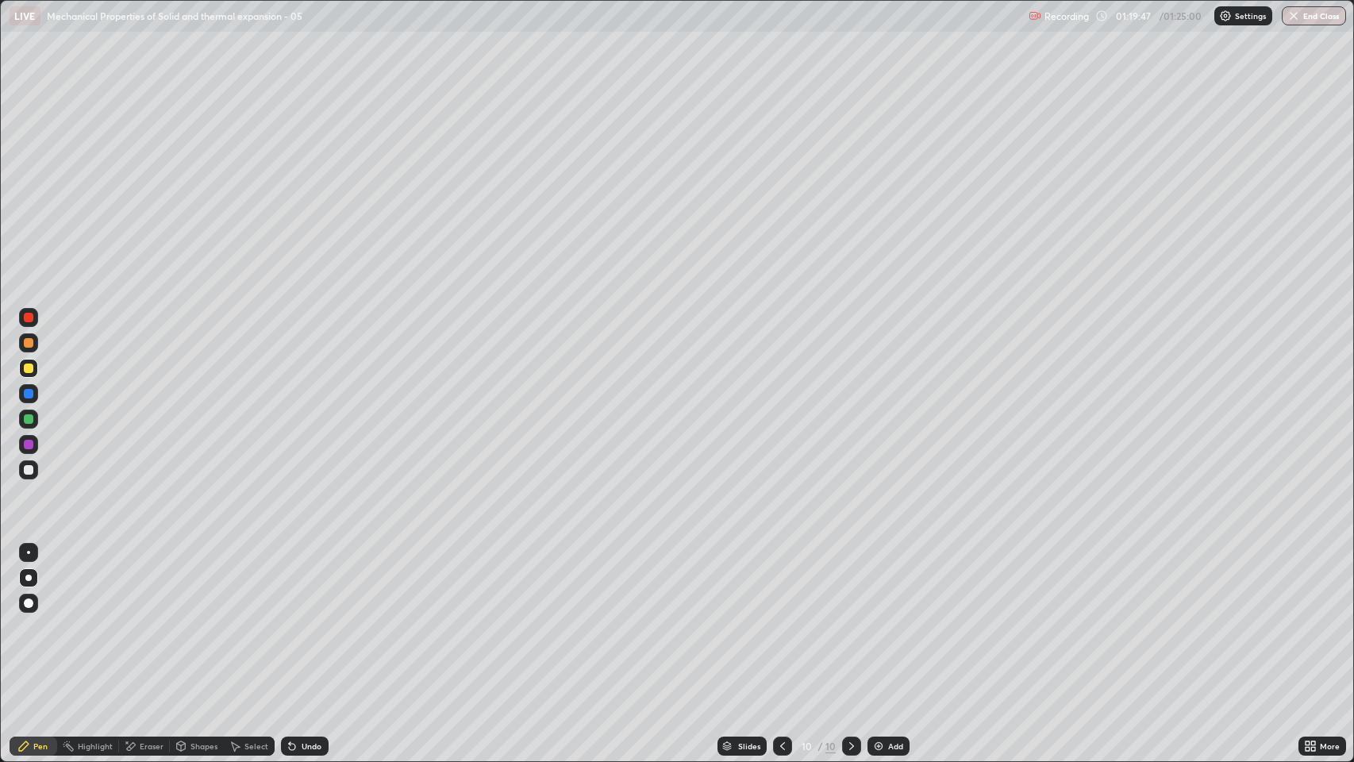
click at [290, 582] on icon at bounding box center [292, 746] width 6 height 6
click at [291, 582] on icon at bounding box center [292, 746] width 6 height 6
click at [290, 582] on icon at bounding box center [292, 746] width 6 height 6
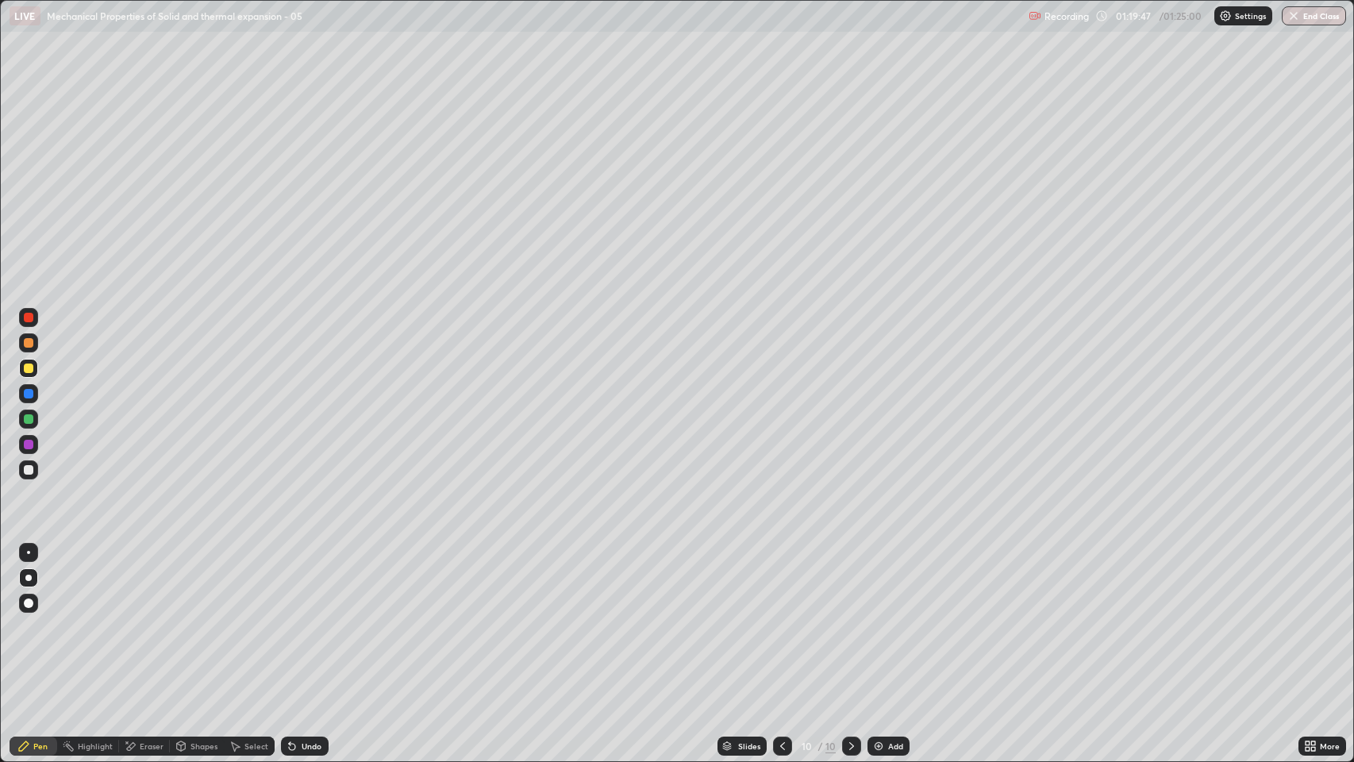
click at [290, 582] on icon at bounding box center [292, 746] width 6 height 6
click at [294, 582] on icon at bounding box center [292, 745] width 13 height 13
click at [290, 582] on icon at bounding box center [292, 746] width 6 height 6
click at [292, 582] on icon at bounding box center [292, 745] width 13 height 13
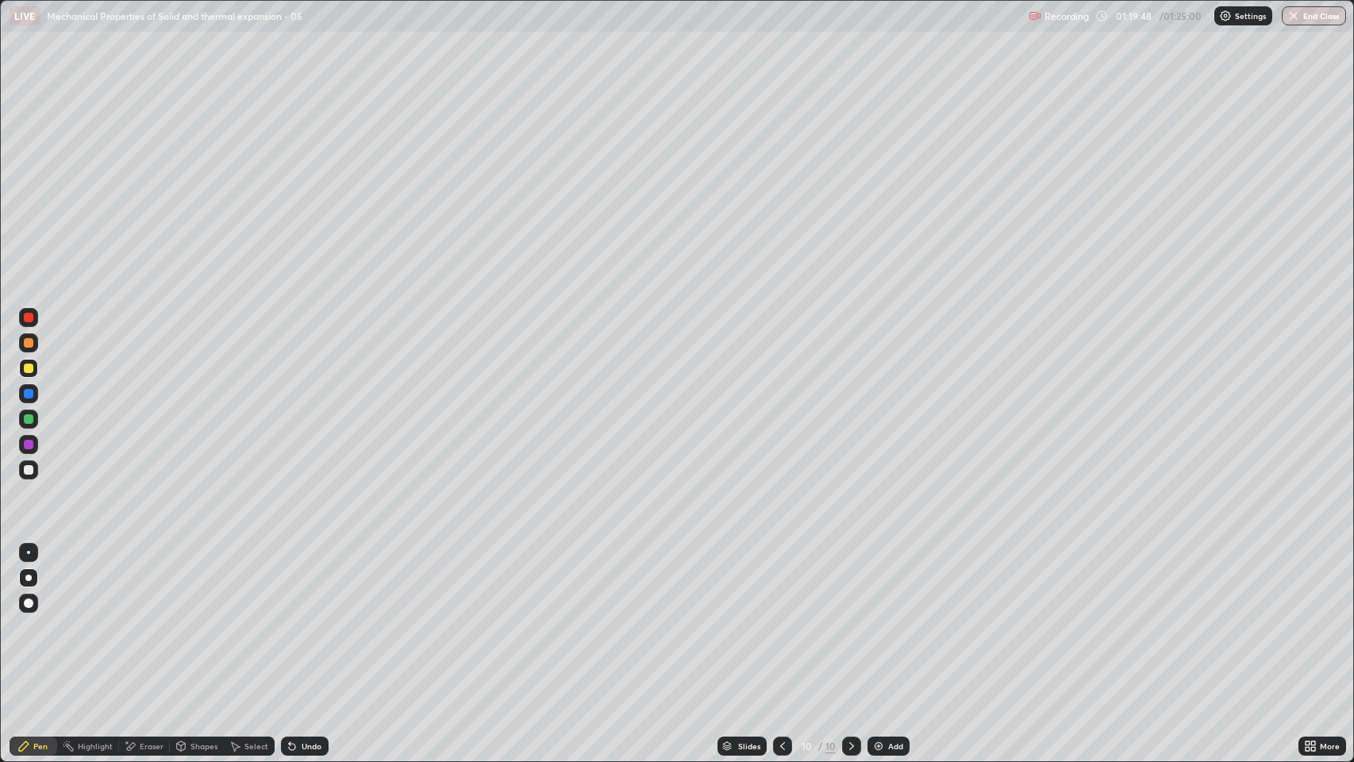
click at [292, 582] on icon at bounding box center [292, 745] width 13 height 13
click at [785, 582] on icon at bounding box center [782, 745] width 13 height 13
click at [1308, 8] on button "End Class" at bounding box center [1314, 15] width 63 height 19
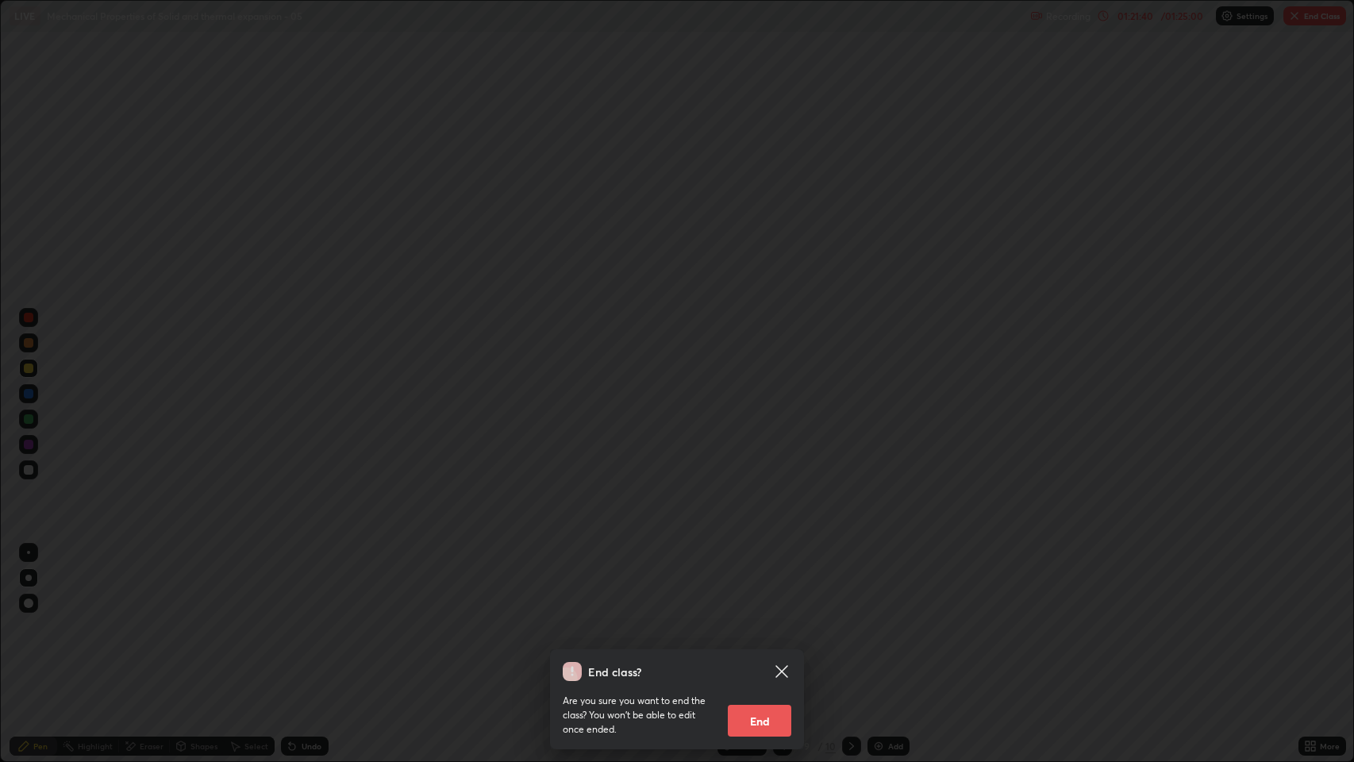
click at [1269, 139] on div "End class? Are you sure you want to end the class? You won’t be able to edit on…" at bounding box center [677, 381] width 1354 height 762
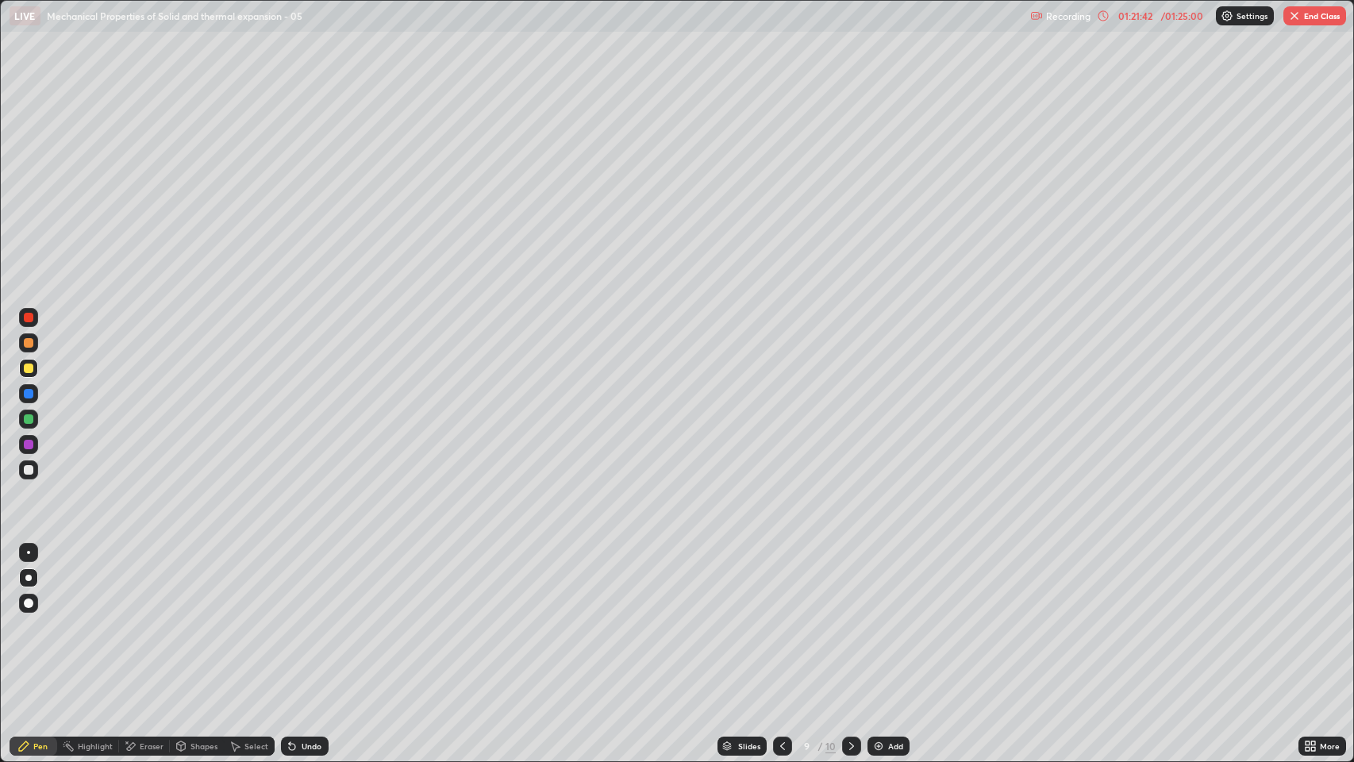
click at [1308, 14] on button "End Class" at bounding box center [1314, 15] width 63 height 19
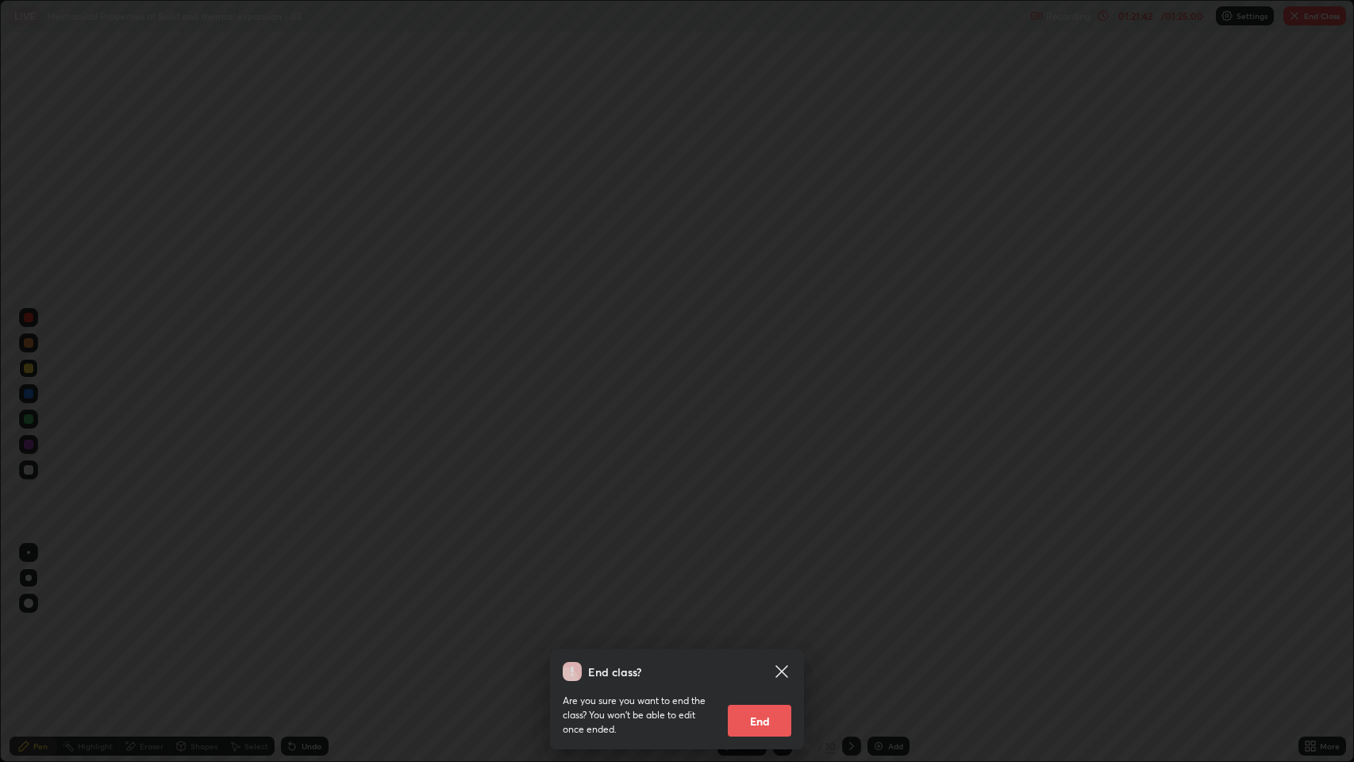
click at [1249, 130] on div "End class? Are you sure you want to end the class? You won’t be able to edit on…" at bounding box center [677, 381] width 1354 height 762
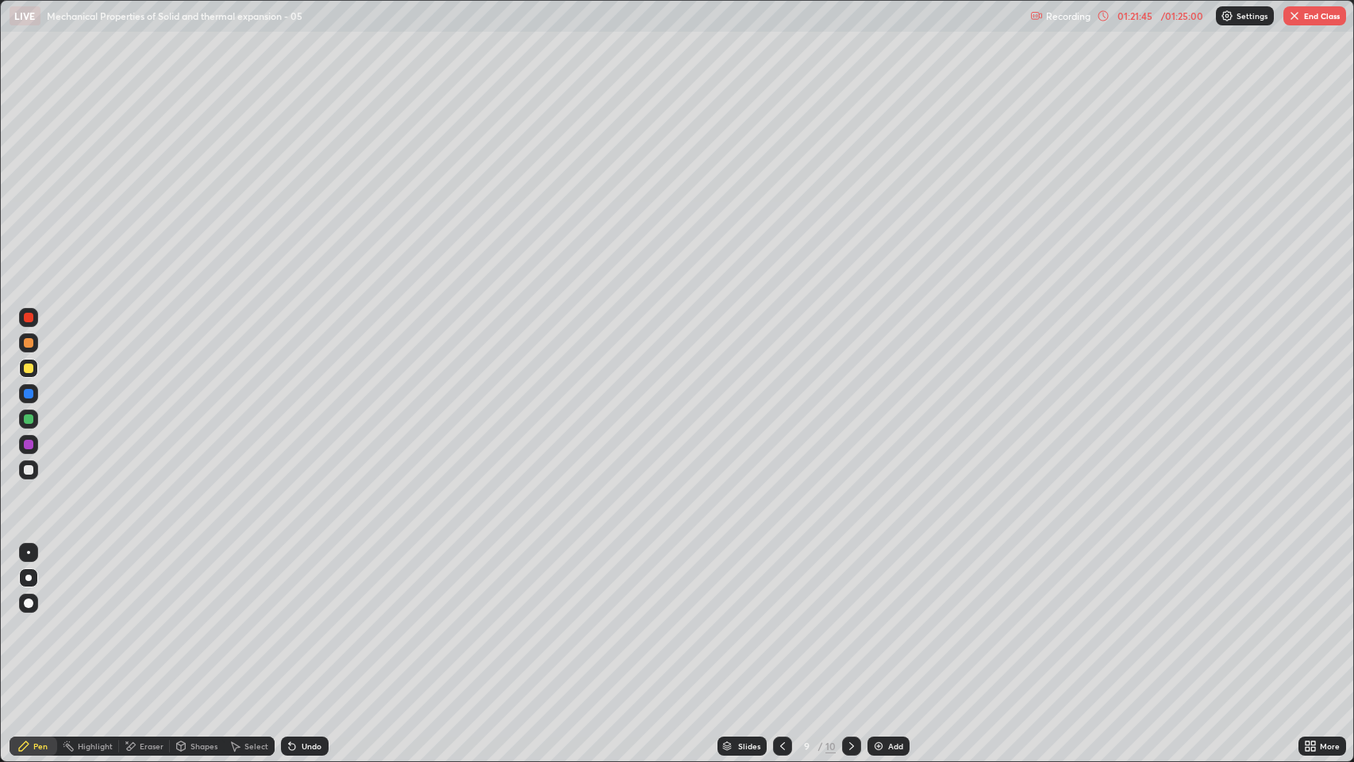
click at [1313, 16] on button "End Class" at bounding box center [1314, 15] width 63 height 19
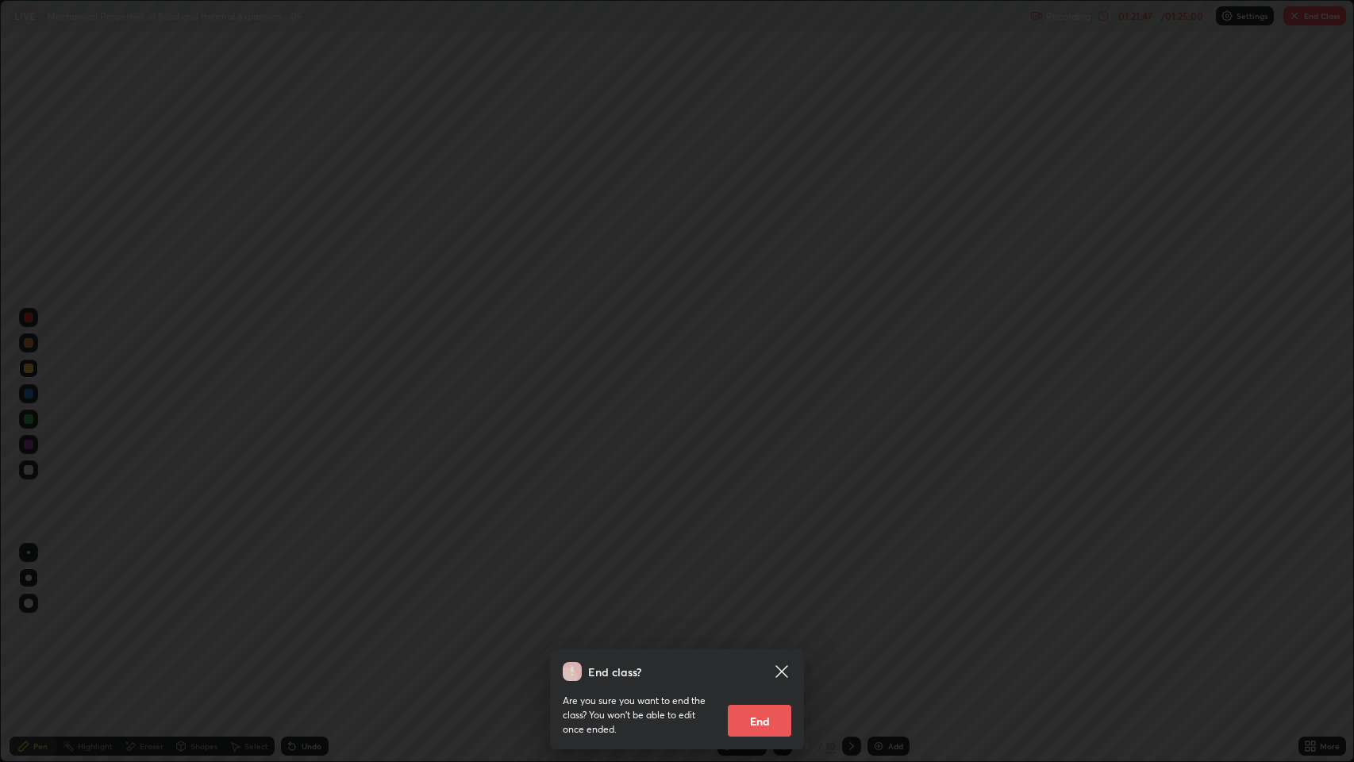
click at [766, 582] on button "End" at bounding box center [759, 721] width 63 height 32
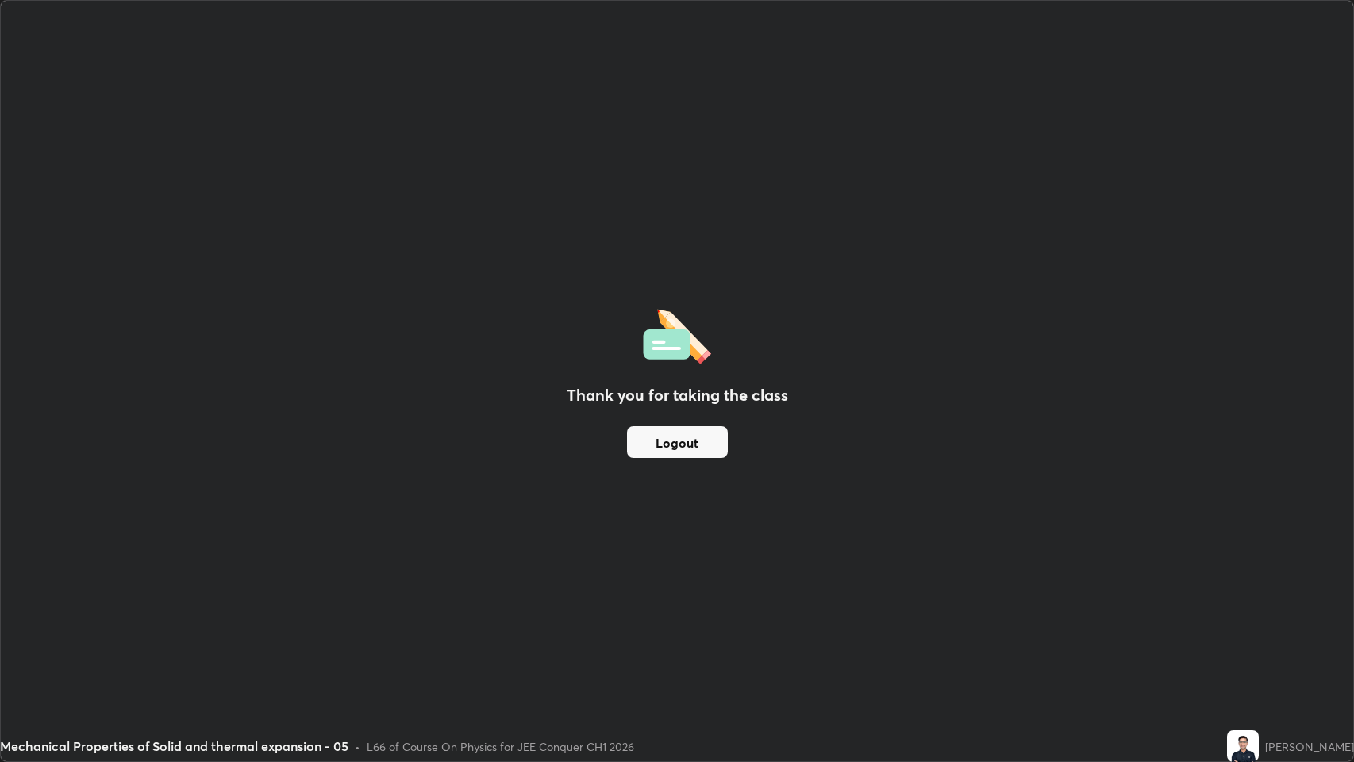
click at [695, 438] on button "Logout" at bounding box center [677, 442] width 101 height 32
